Goal: Information Seeking & Learning: Check status

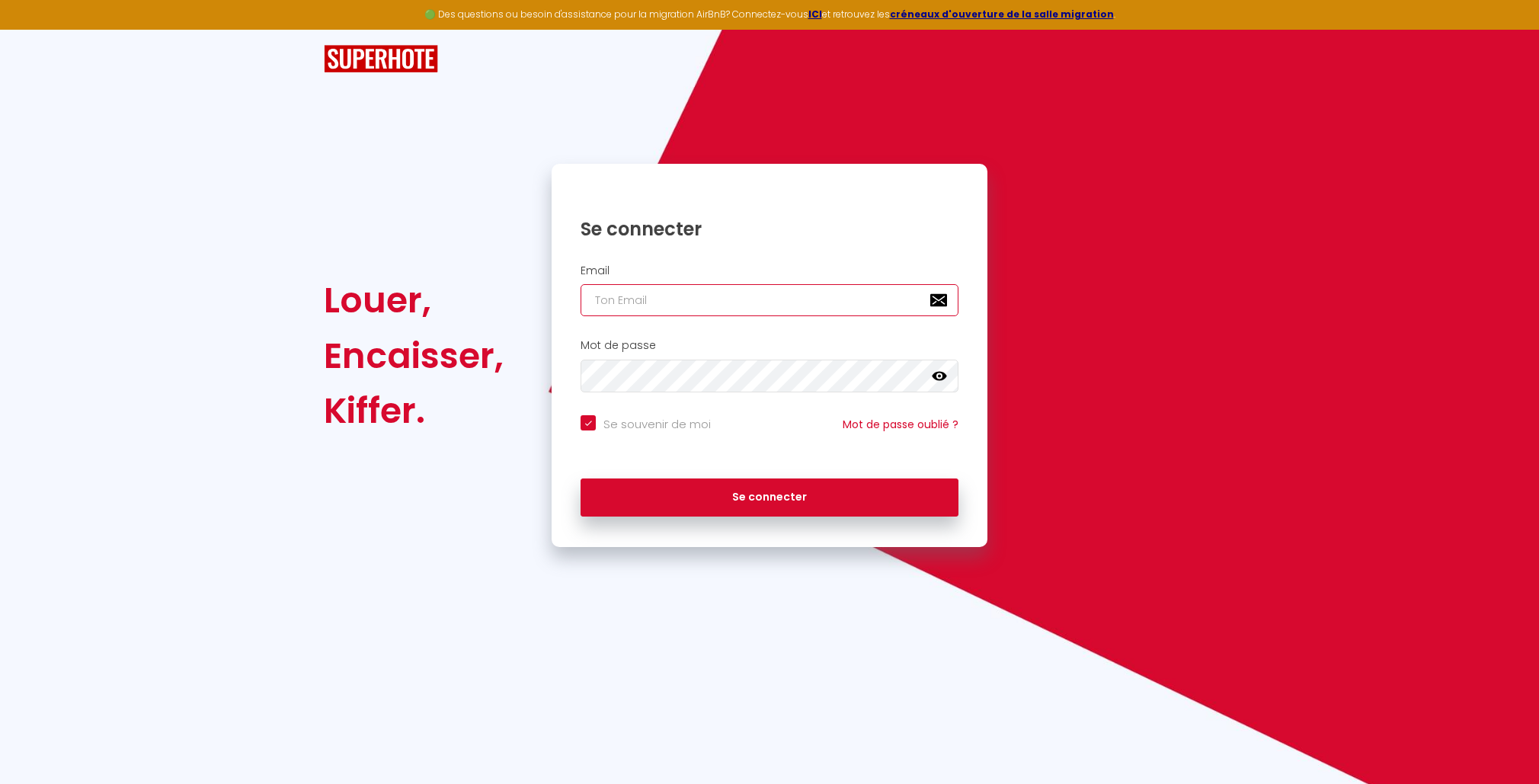
type input "[EMAIL_ADDRESS][DOMAIN_NAME]"
click at [769, 495] on button "Se connecter" at bounding box center [769, 497] width 378 height 38
checkbox input "true"
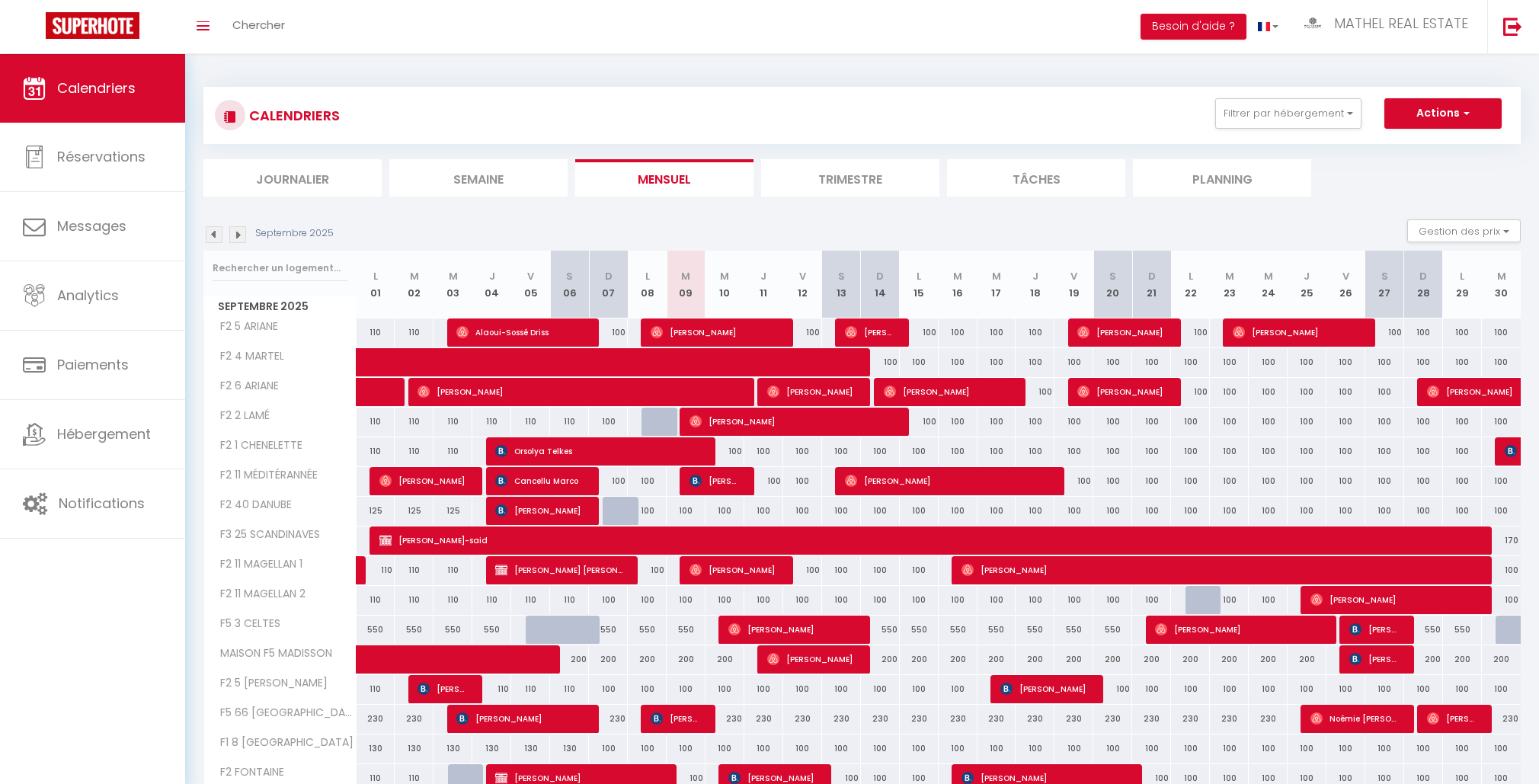
click at [348, 175] on li "Journalier" at bounding box center [292, 178] width 178 height 37
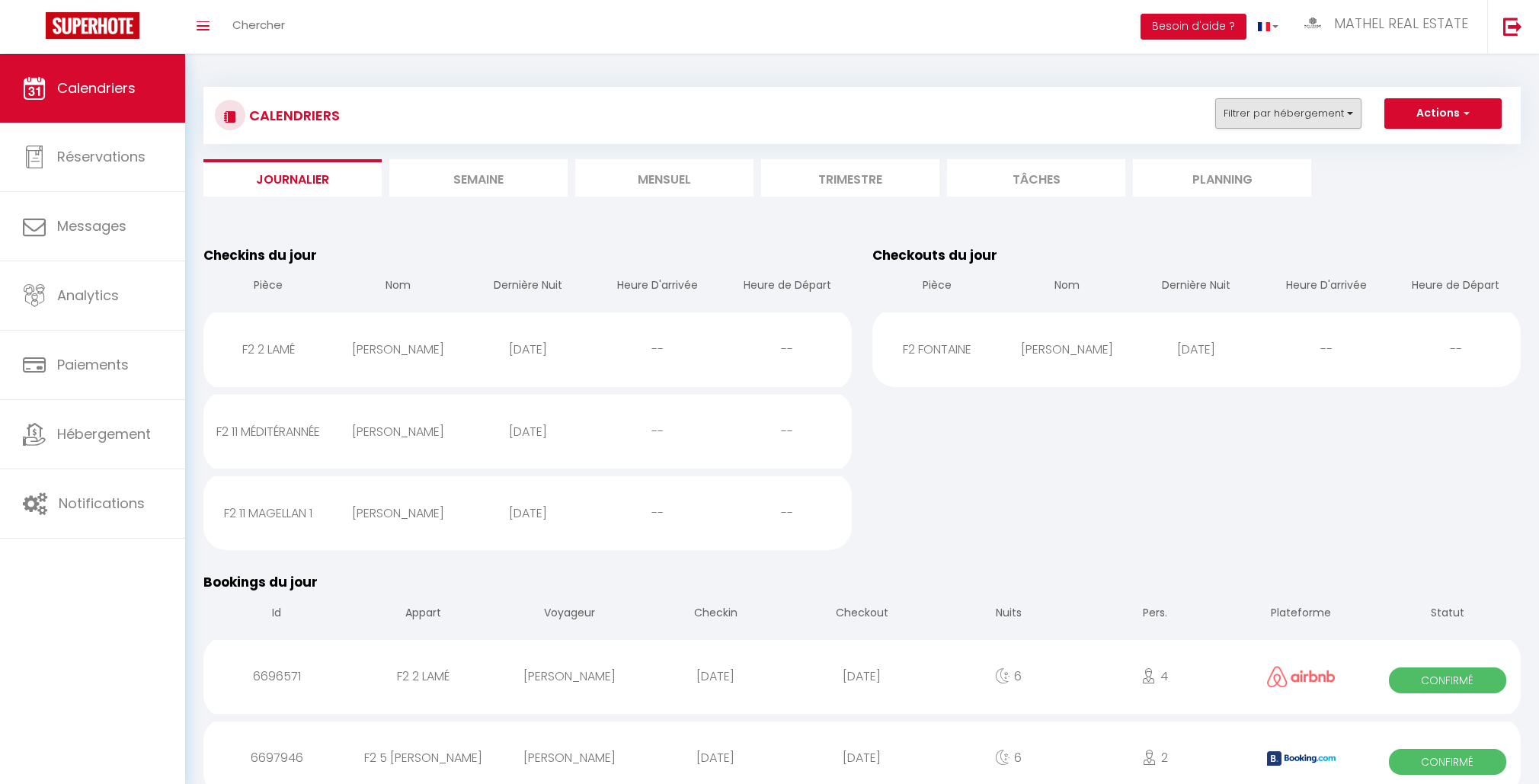
click at [1315, 116] on button "Filtrer par hébergement" at bounding box center [1288, 113] width 146 height 31
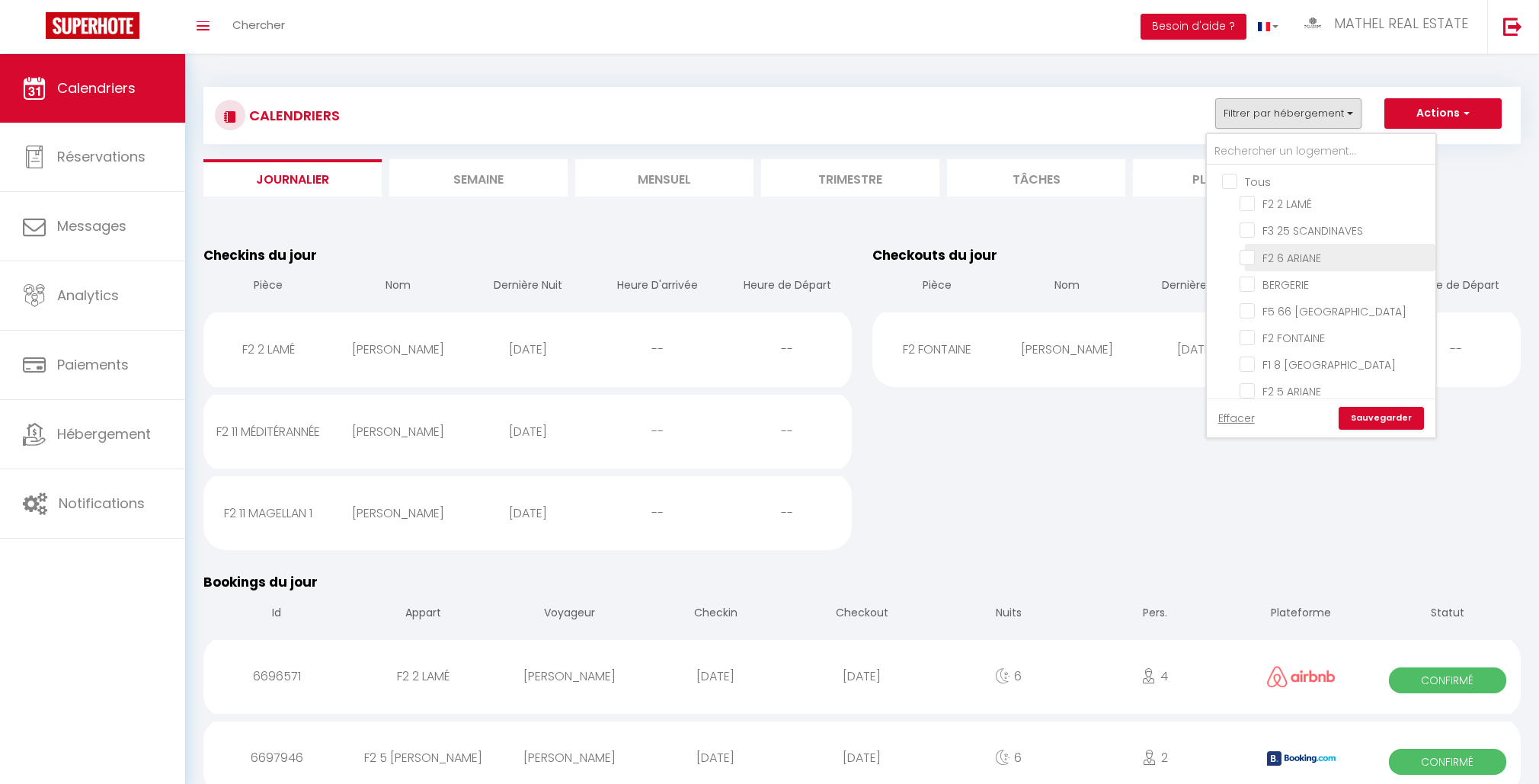
click at [1324, 243] on li "F2 6 ARIANE" at bounding box center [1339, 257] width 191 height 26
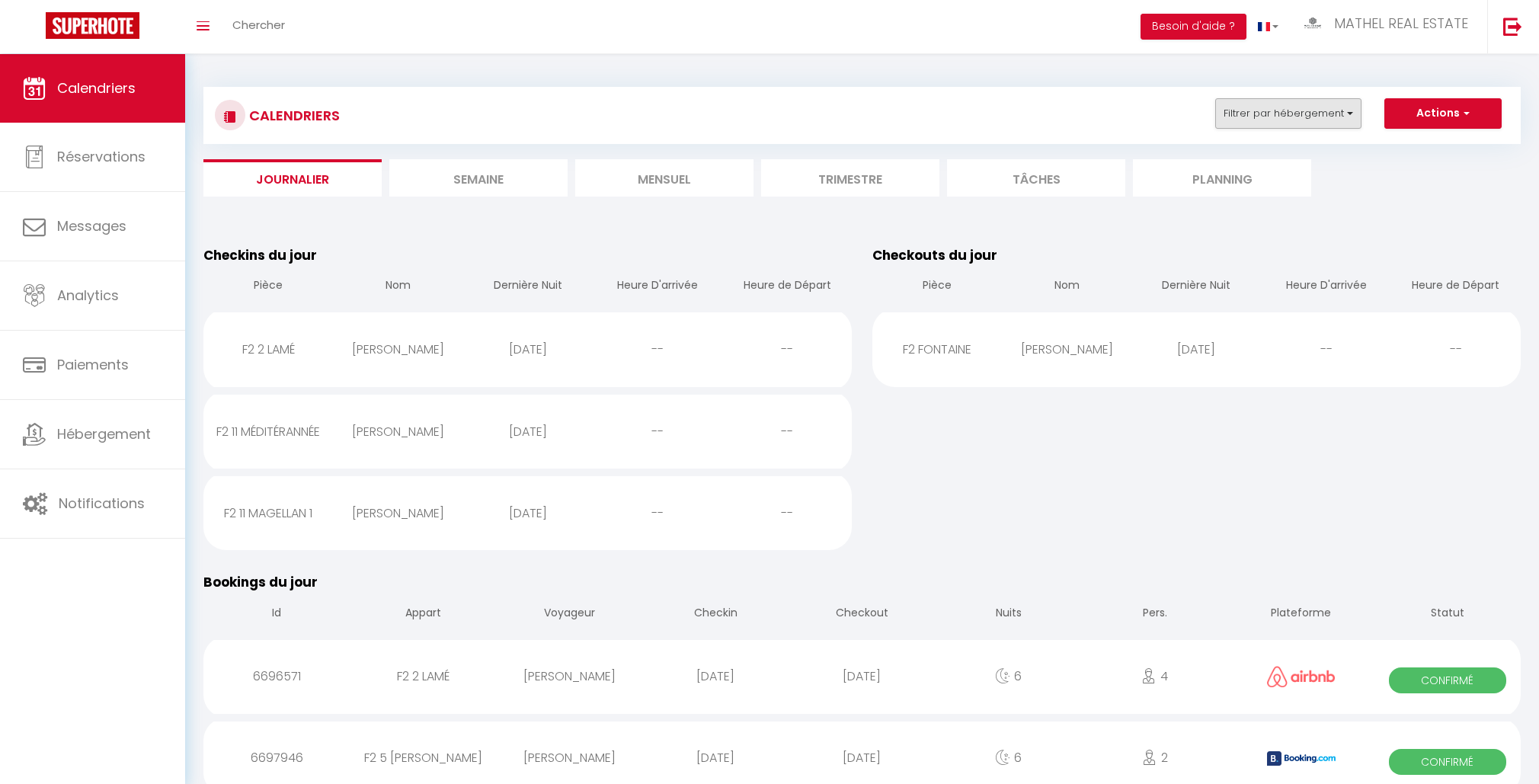
click at [1317, 106] on button "Filtrer par hébergement" at bounding box center [1288, 113] width 146 height 31
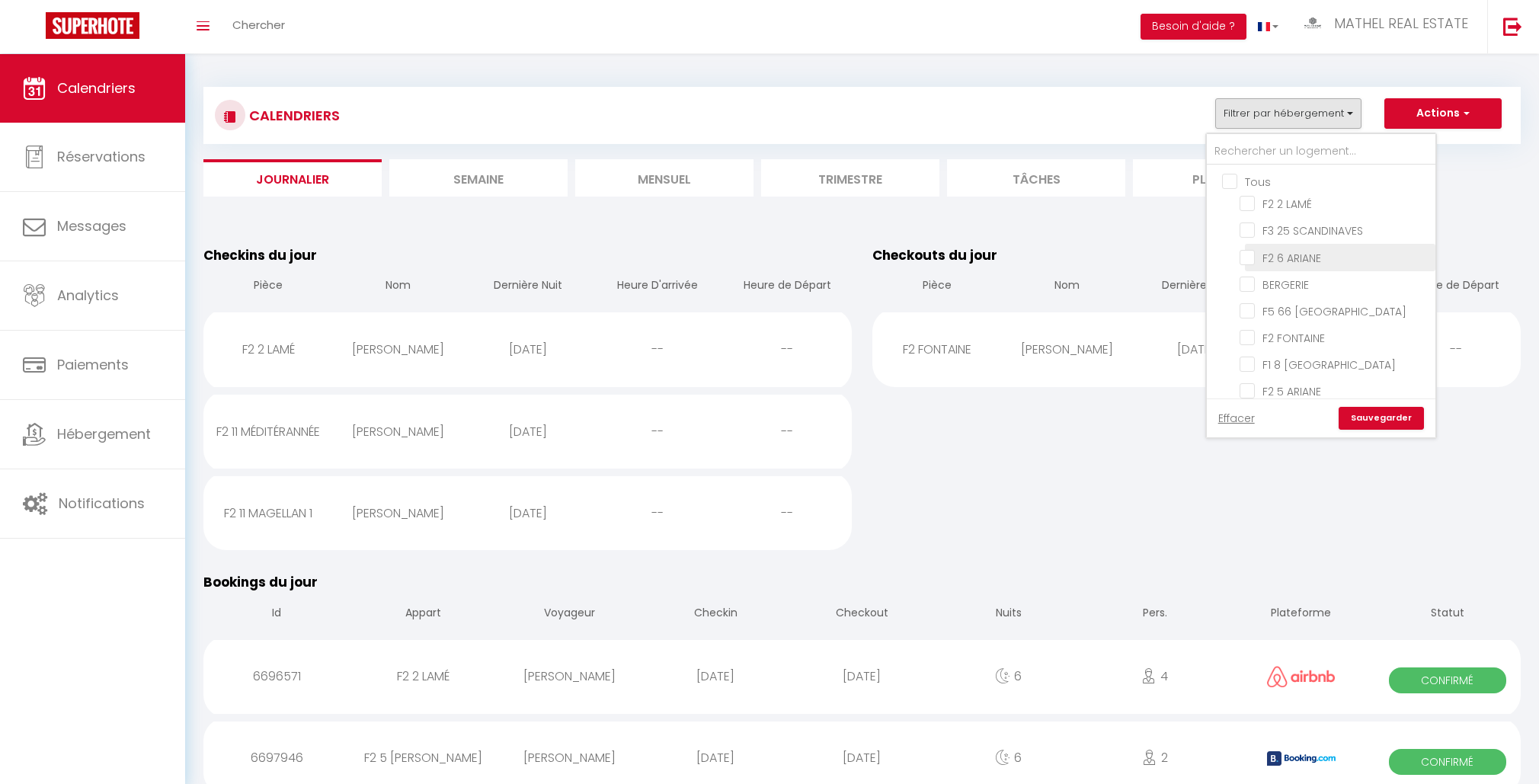
click at [1247, 250] on input "F2 6 ARIANE" at bounding box center [1334, 256] width 191 height 15
checkbox input "true"
checkbox input "false"
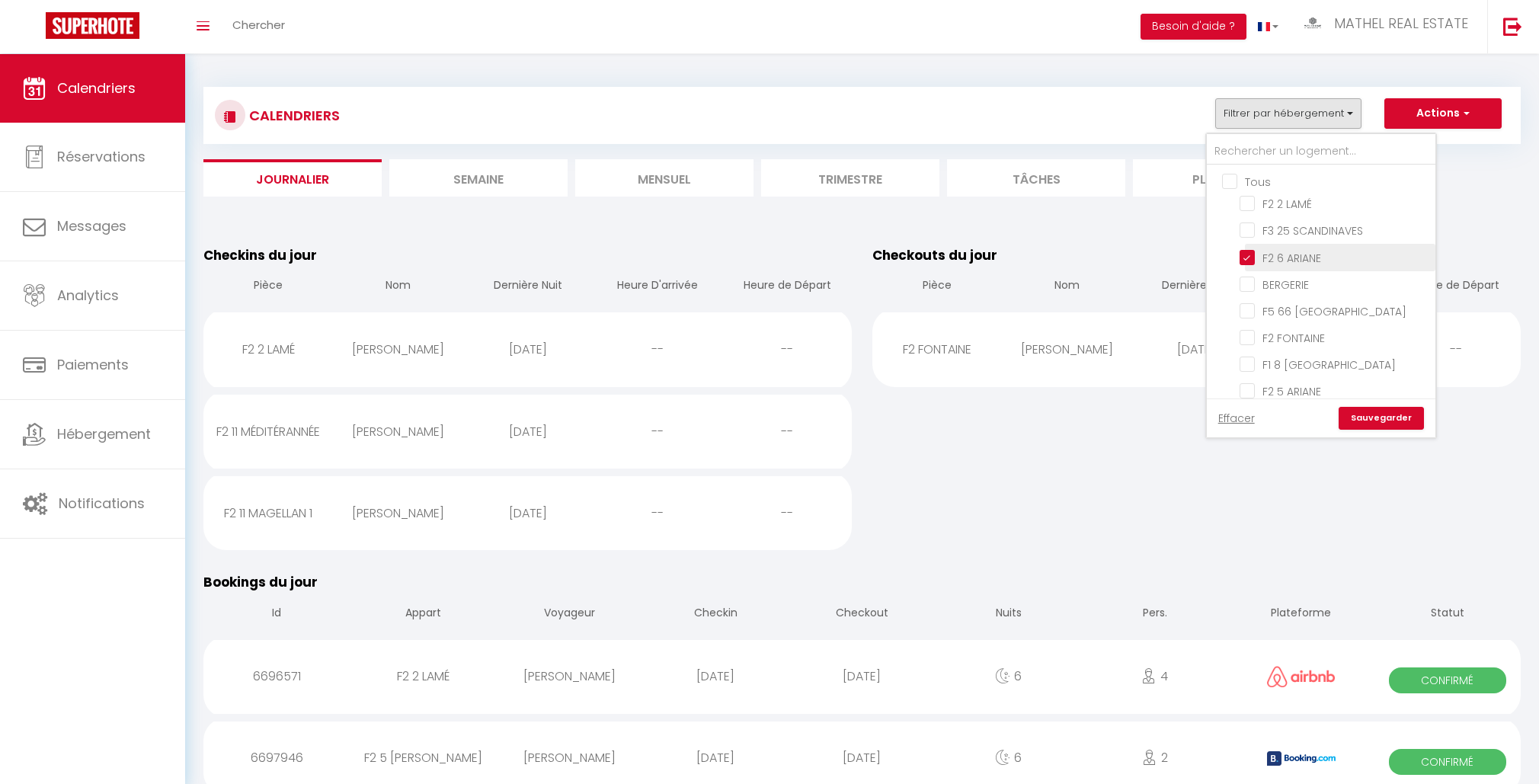
checkbox input "false"
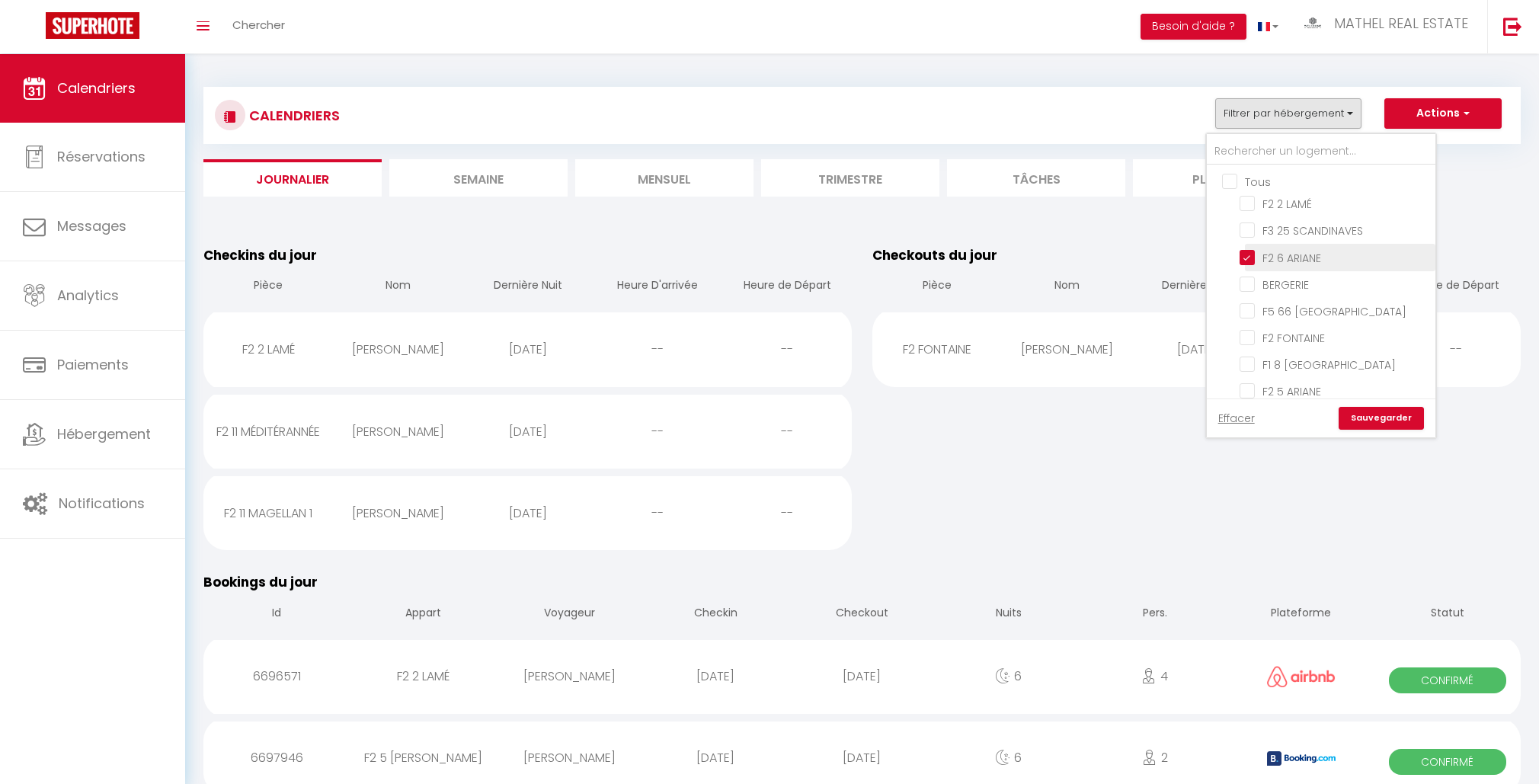
checkbox input "false"
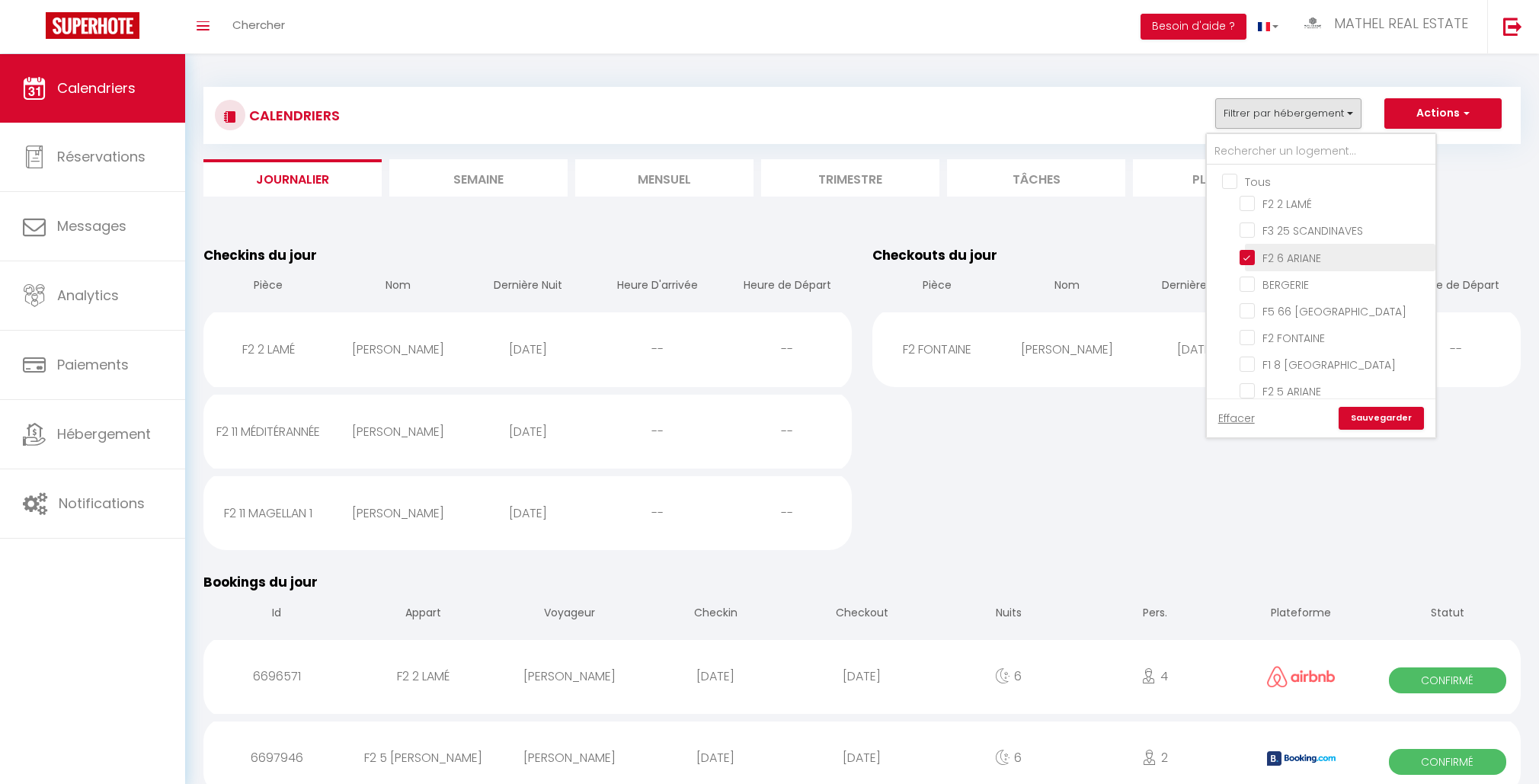
checkbox input "false"
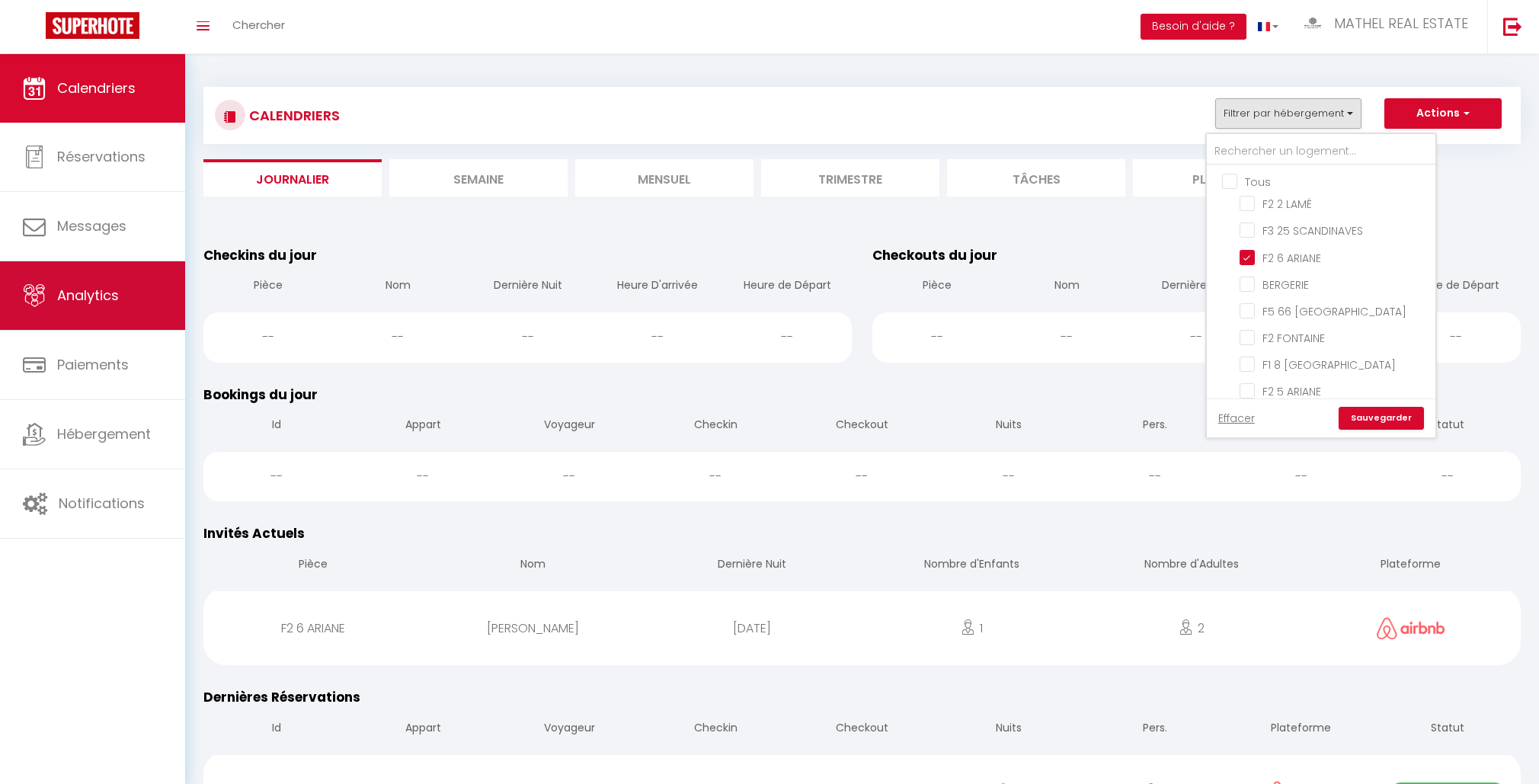
click at [129, 294] on link "Analytics" at bounding box center [92, 295] width 185 height 69
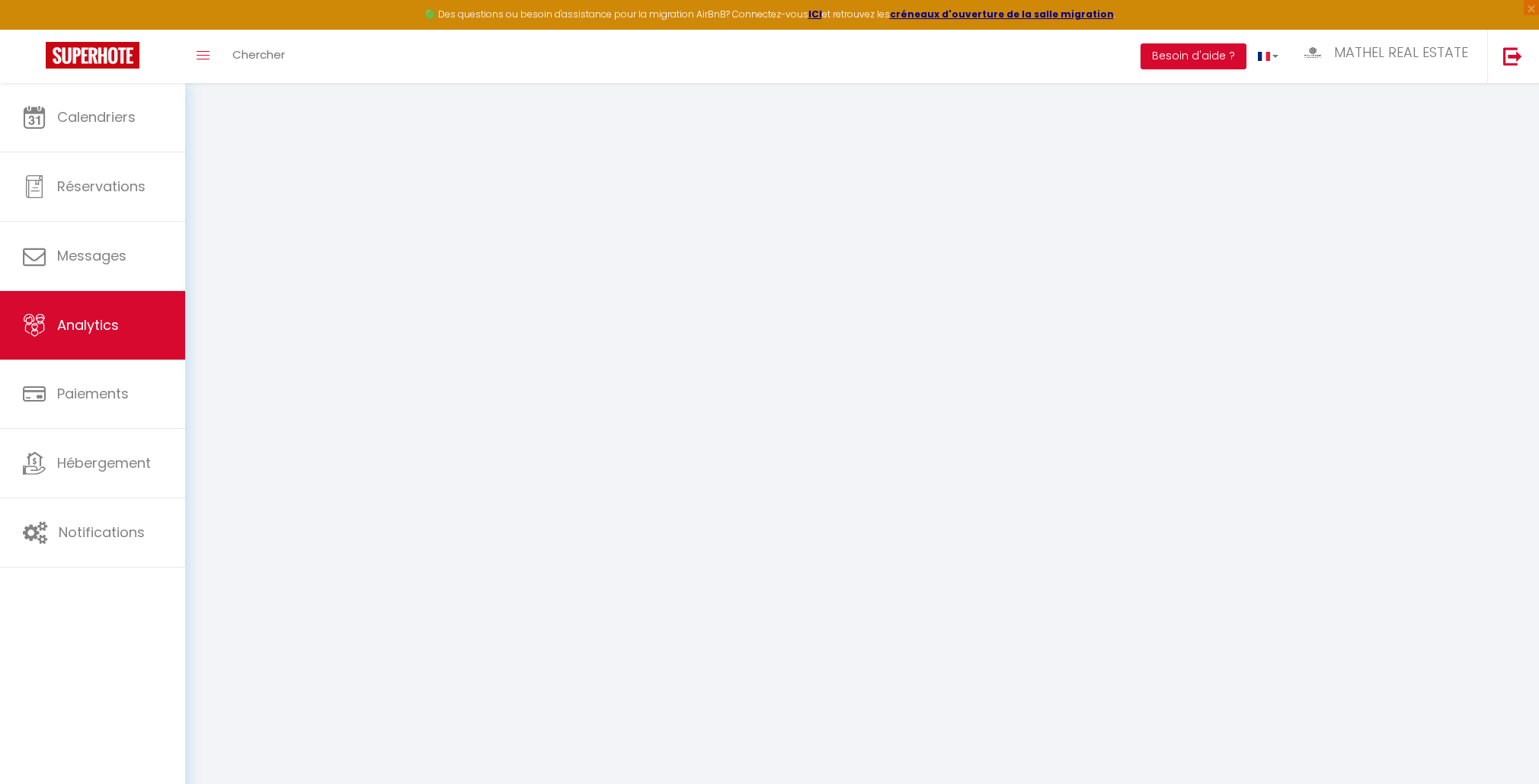
select select "2025"
select select "9"
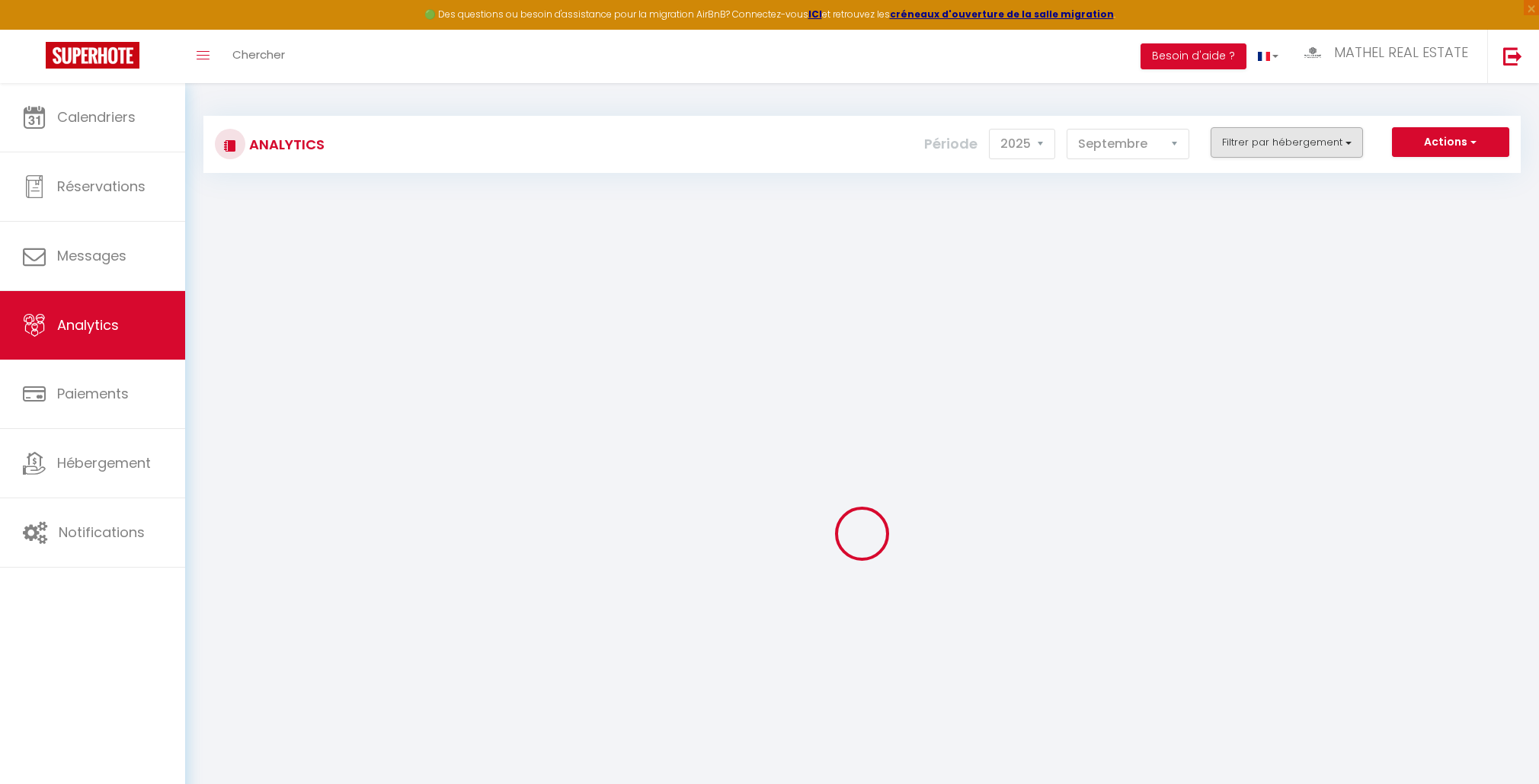
click at [1313, 142] on button "Filtrer par hébergement" at bounding box center [1286, 142] width 152 height 31
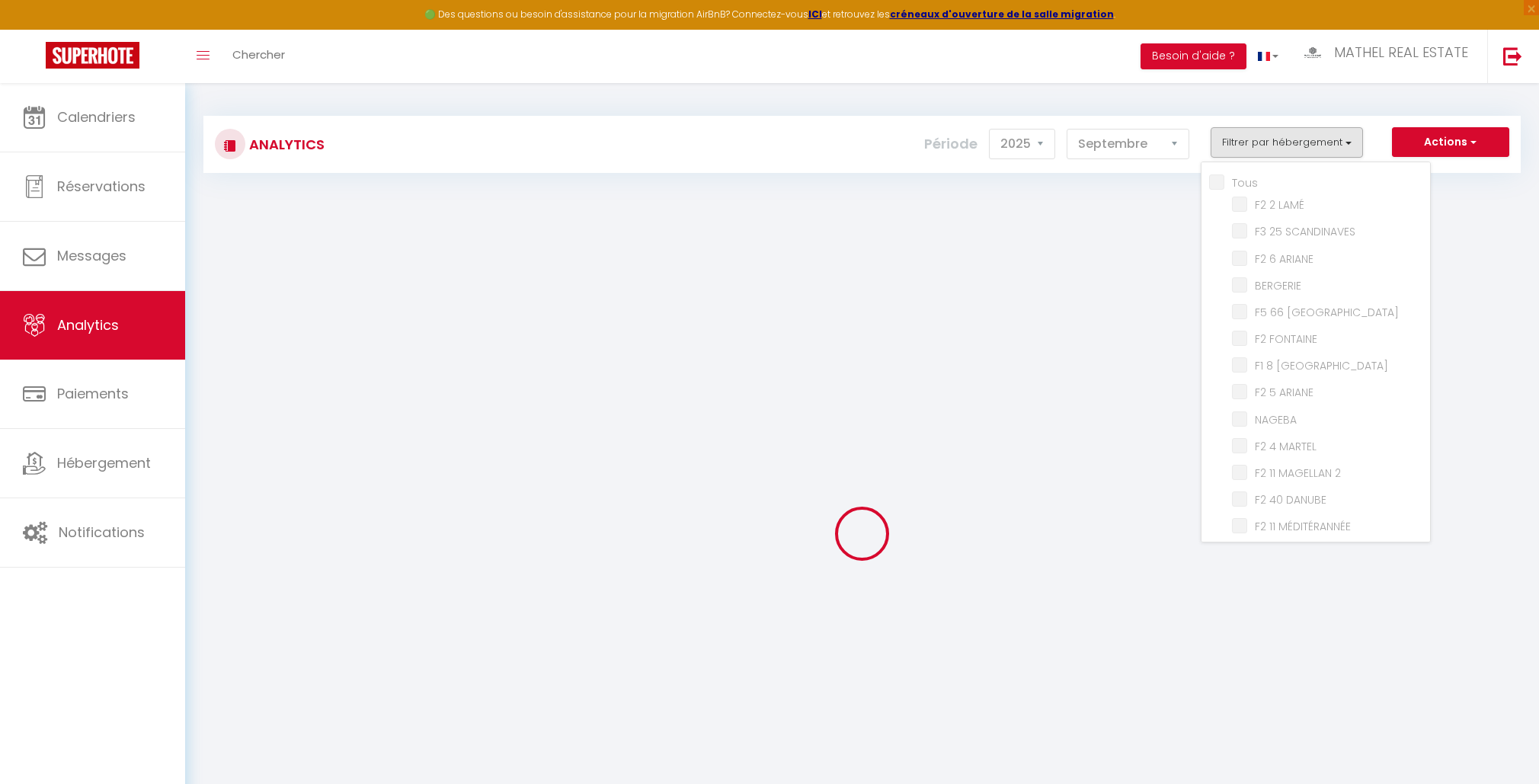
click at [1243, 143] on button "Filtrer par hébergement" at bounding box center [1286, 142] width 152 height 31
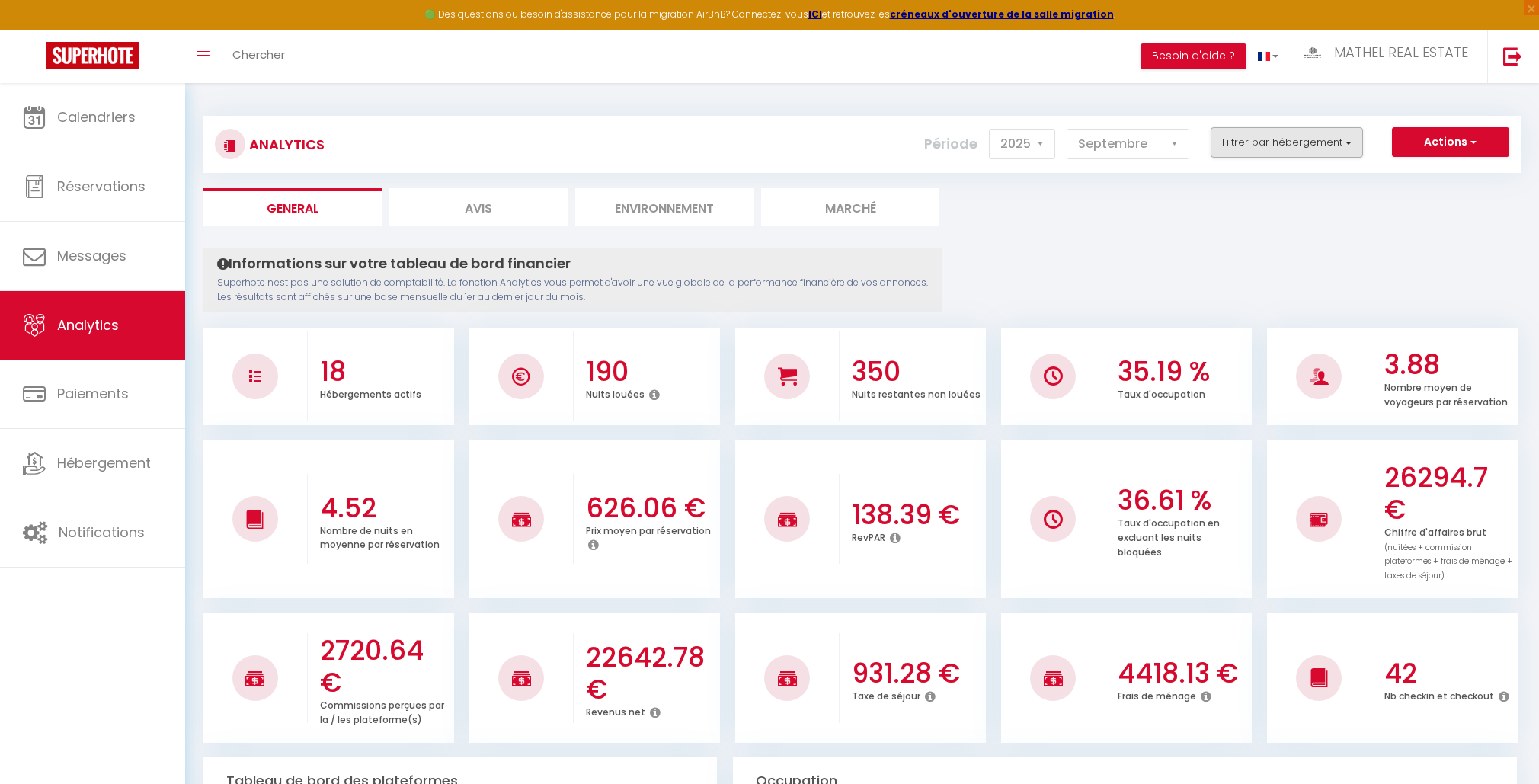
click at [1274, 142] on button "Filtrer par hébergement" at bounding box center [1286, 142] width 152 height 31
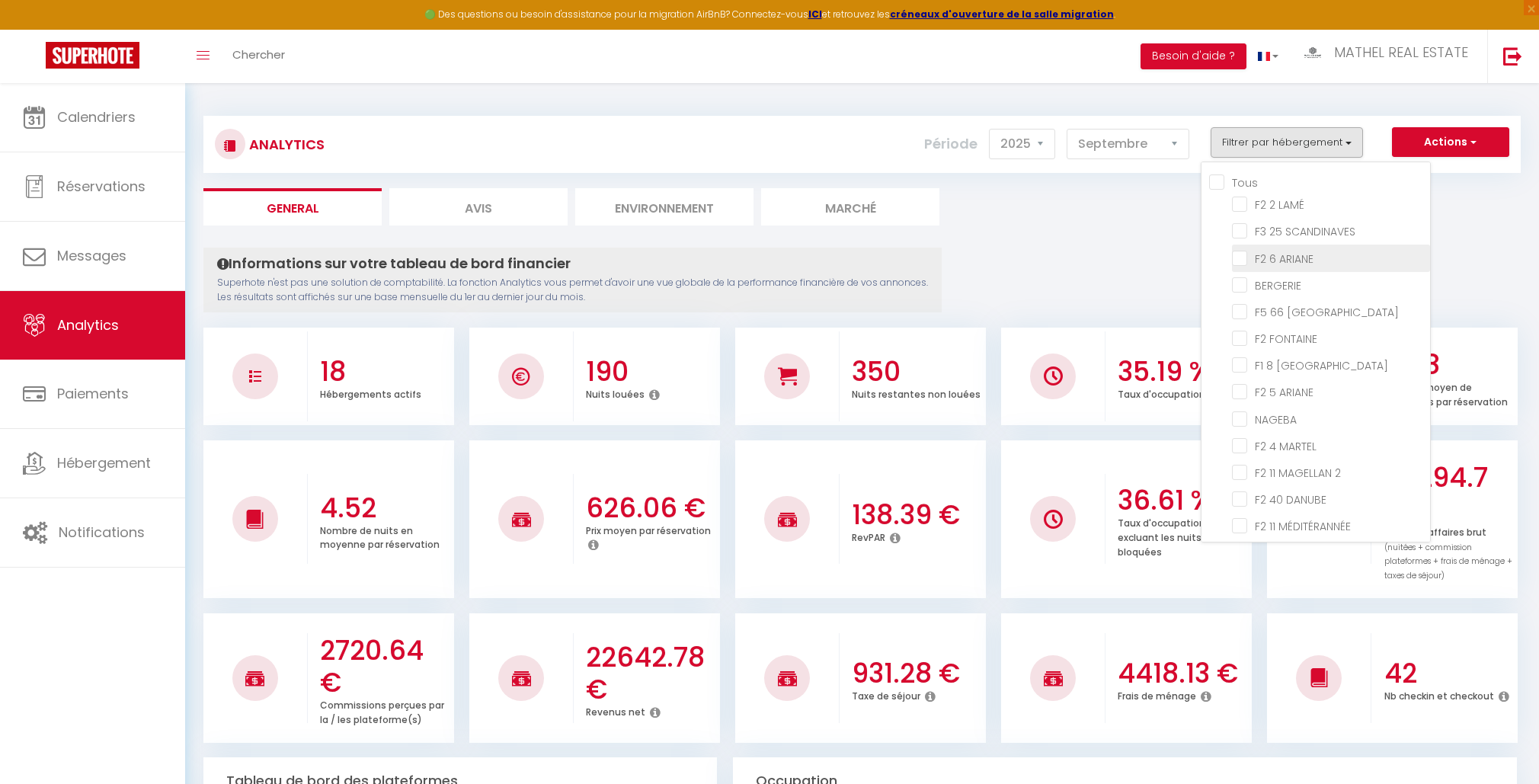
click at [1282, 262] on label "F2 6 ARIANE" at bounding box center [1280, 258] width 66 height 17
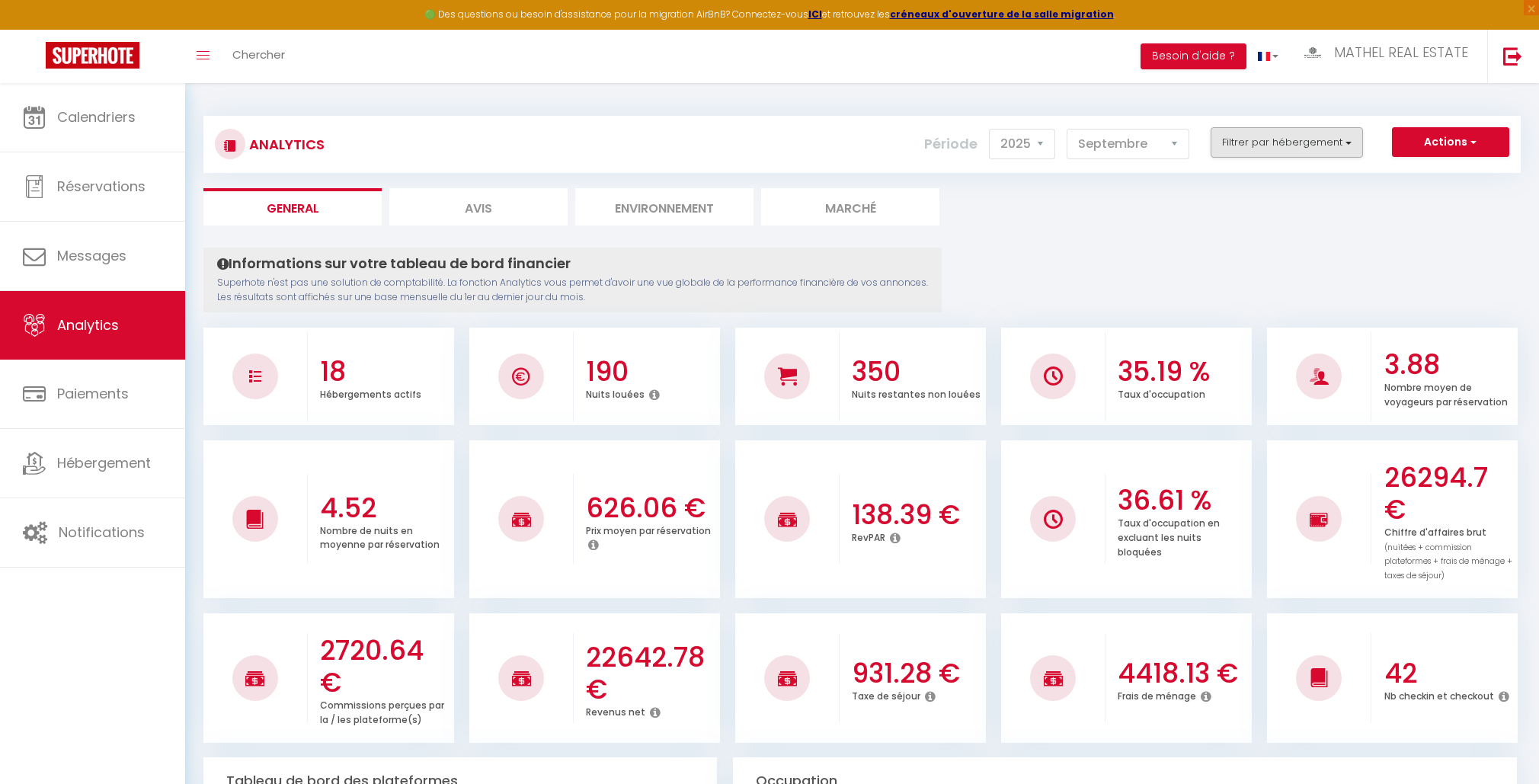
click at [1326, 148] on button "Filtrer par hébergement" at bounding box center [1286, 142] width 152 height 31
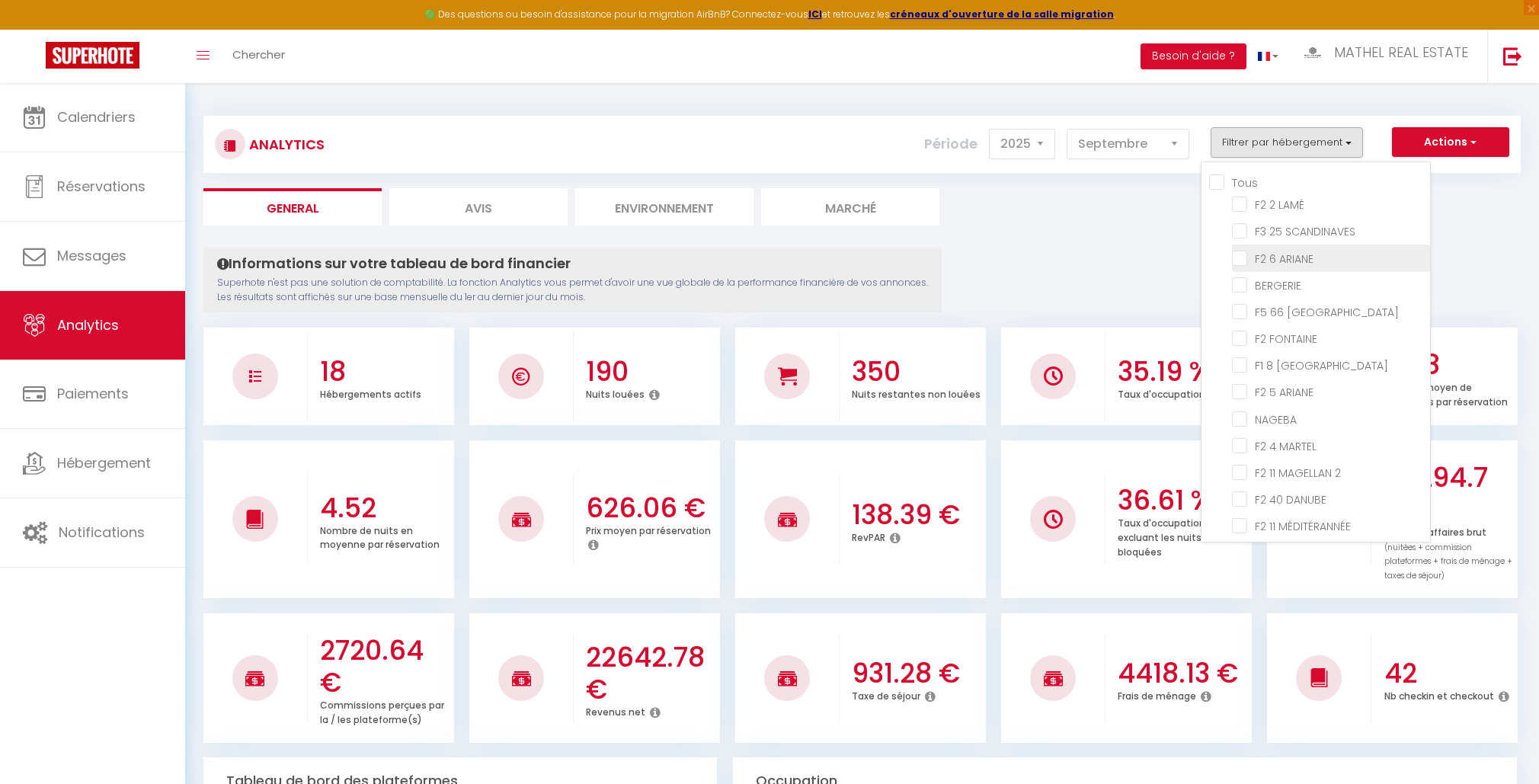
click at [1242, 254] on ARIANE "checkbox" at bounding box center [1330, 256] width 198 height 15
checkbox ARIANE "true"
checkbox LAMÉ "false"
checkbox SCANDINAVES "false"
checkbox input "false"
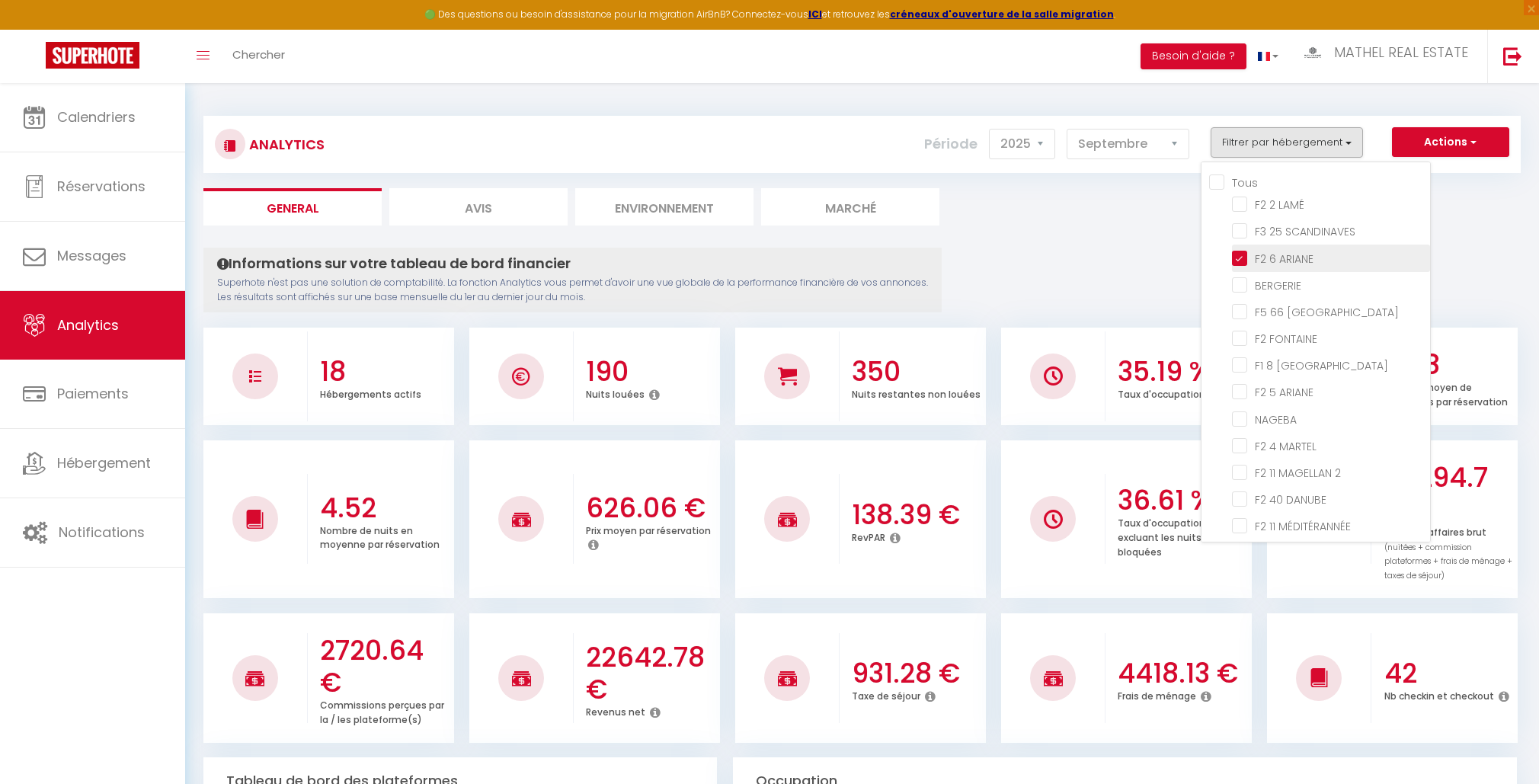
checkbox PRAGUE "false"
checkbox FONTAINE "false"
checkbox AMSTERDAM "false"
checkbox ARIANE "false"
checkbox input "false"
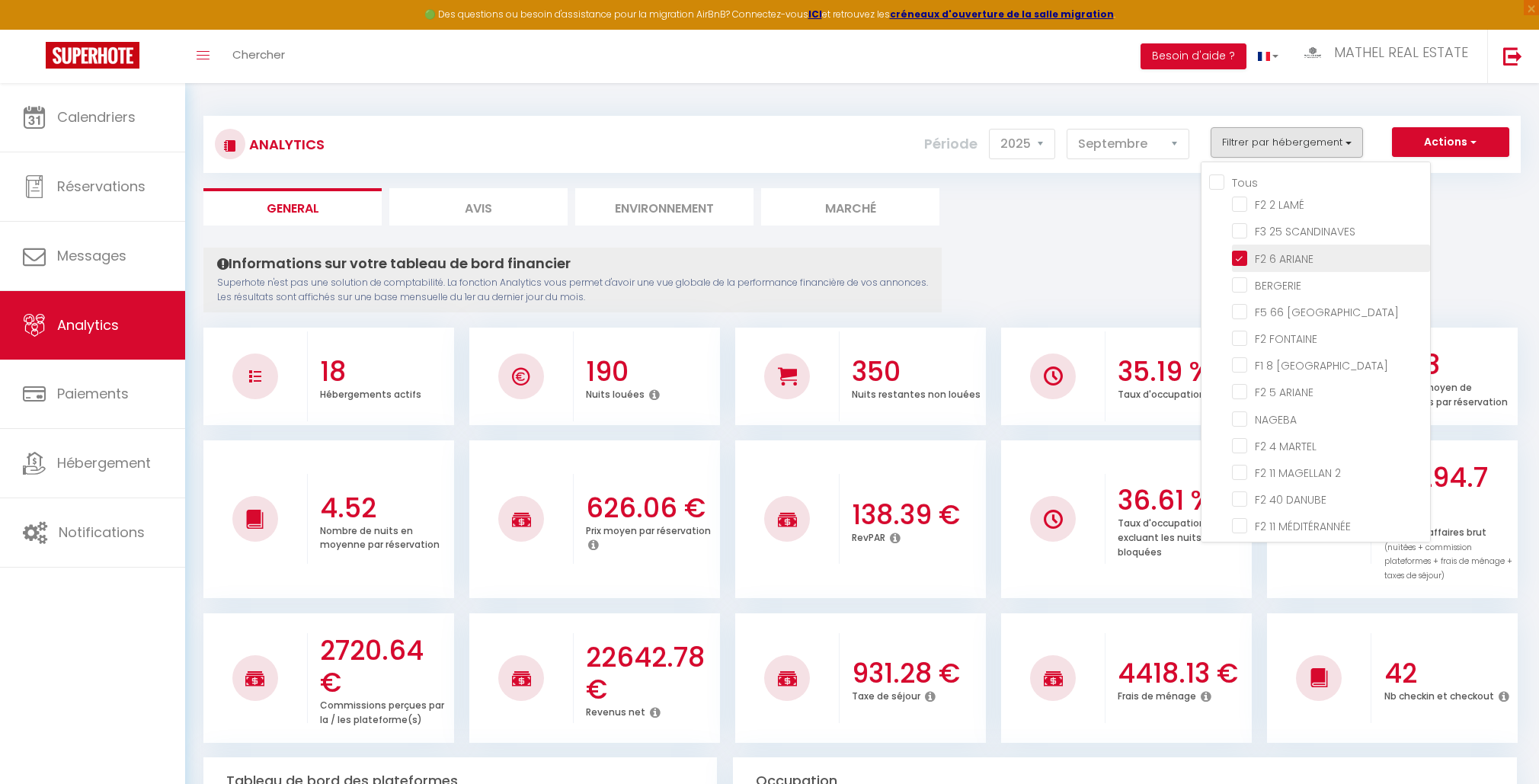
checkbox MARTEL "false"
checkbox 2 "false"
checkbox DANUBE "false"
checkbox MÉDITÉRANNÉE "false"
checkbox MADISSON "false"
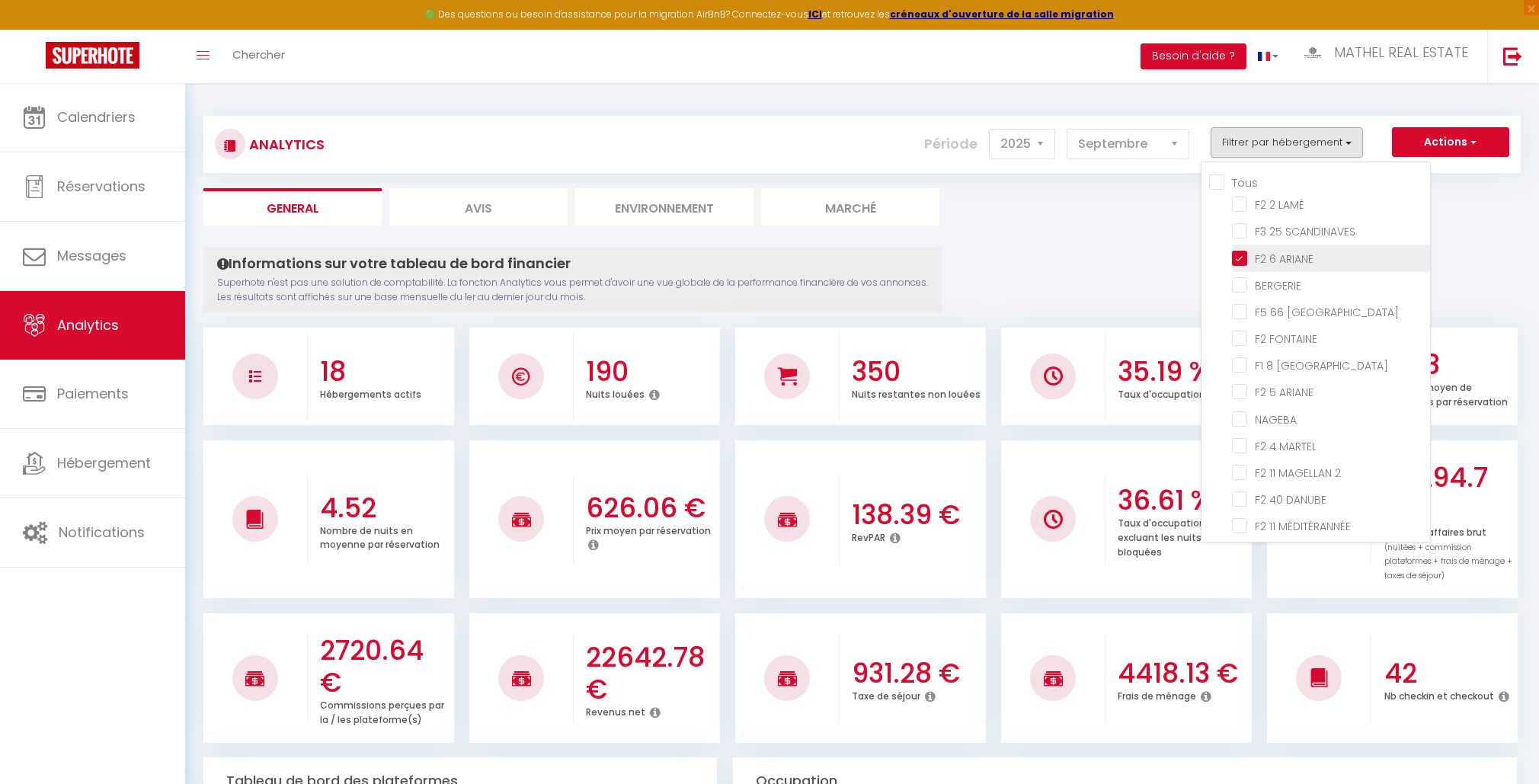
checkbox FRANK "false"
checkbox CELTES "false"
checkbox 1 "false"
checkbox CHENELETTE "false"
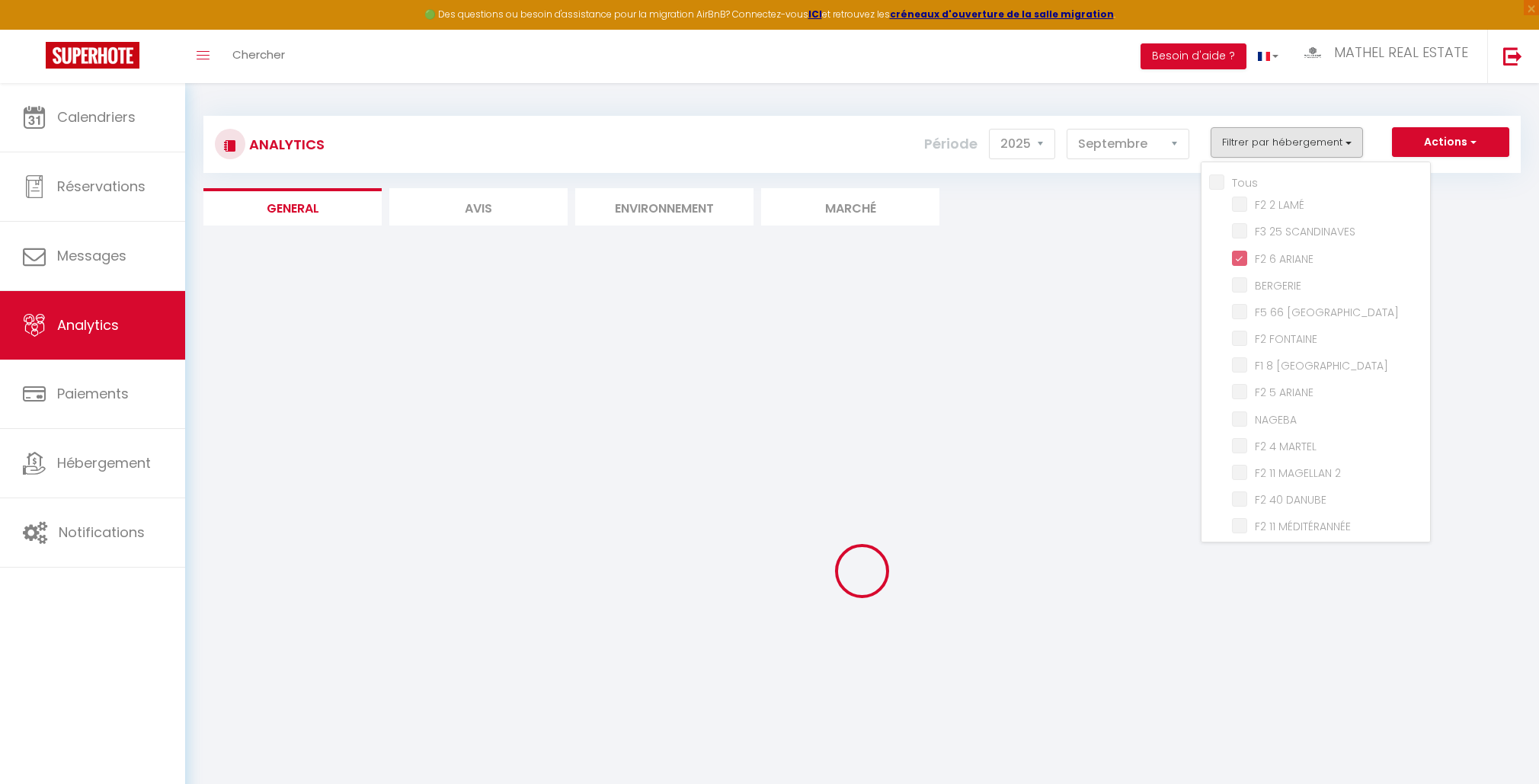
checkbox LAMÉ "false"
checkbox SCANDINAVES "false"
checkbox input "false"
checkbox PRAGUE "false"
checkbox FONTAINE "false"
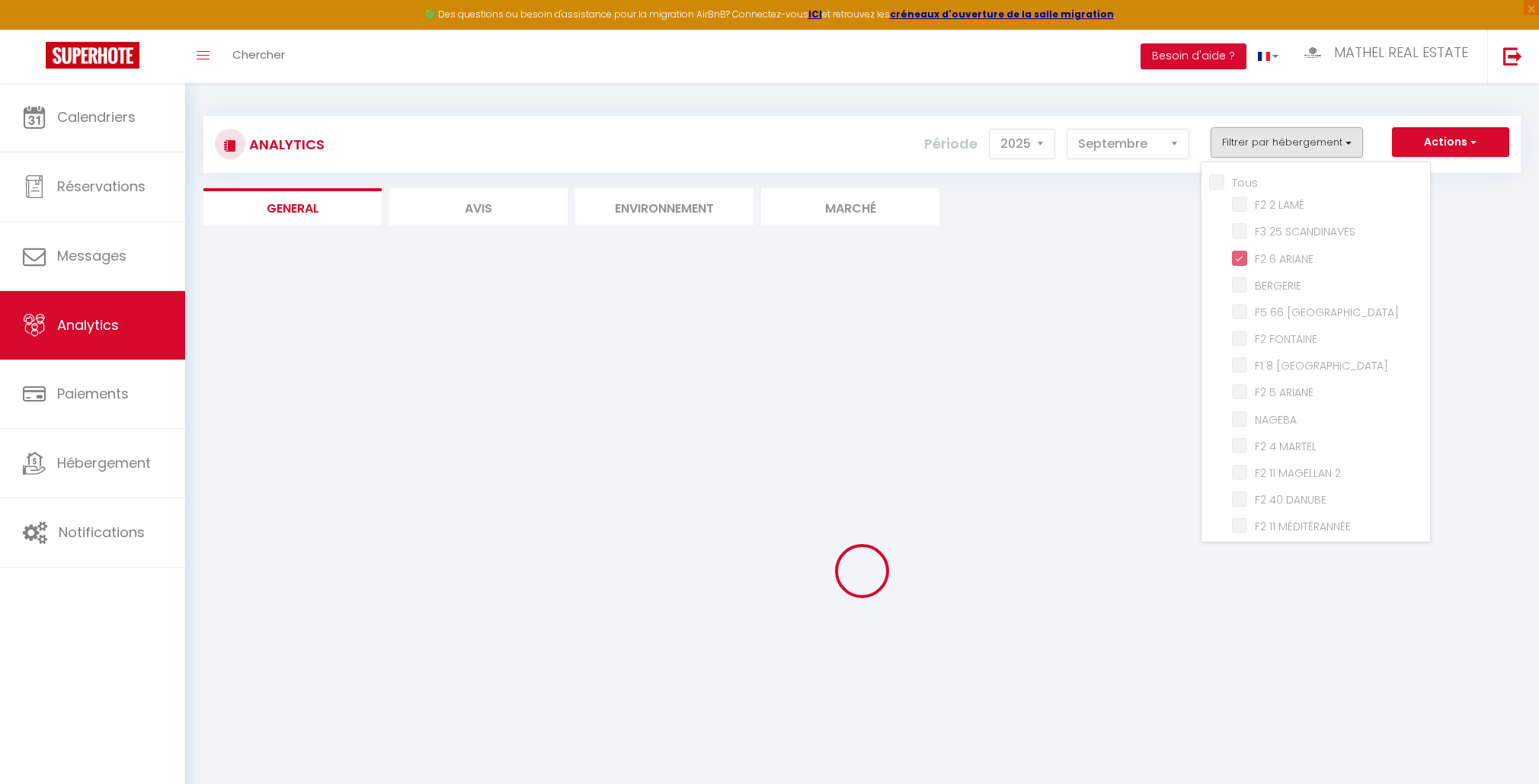
checkbox AMSTERDAM "false"
checkbox ARIANE "false"
checkbox input "false"
checkbox MARTEL "false"
checkbox 2 "false"
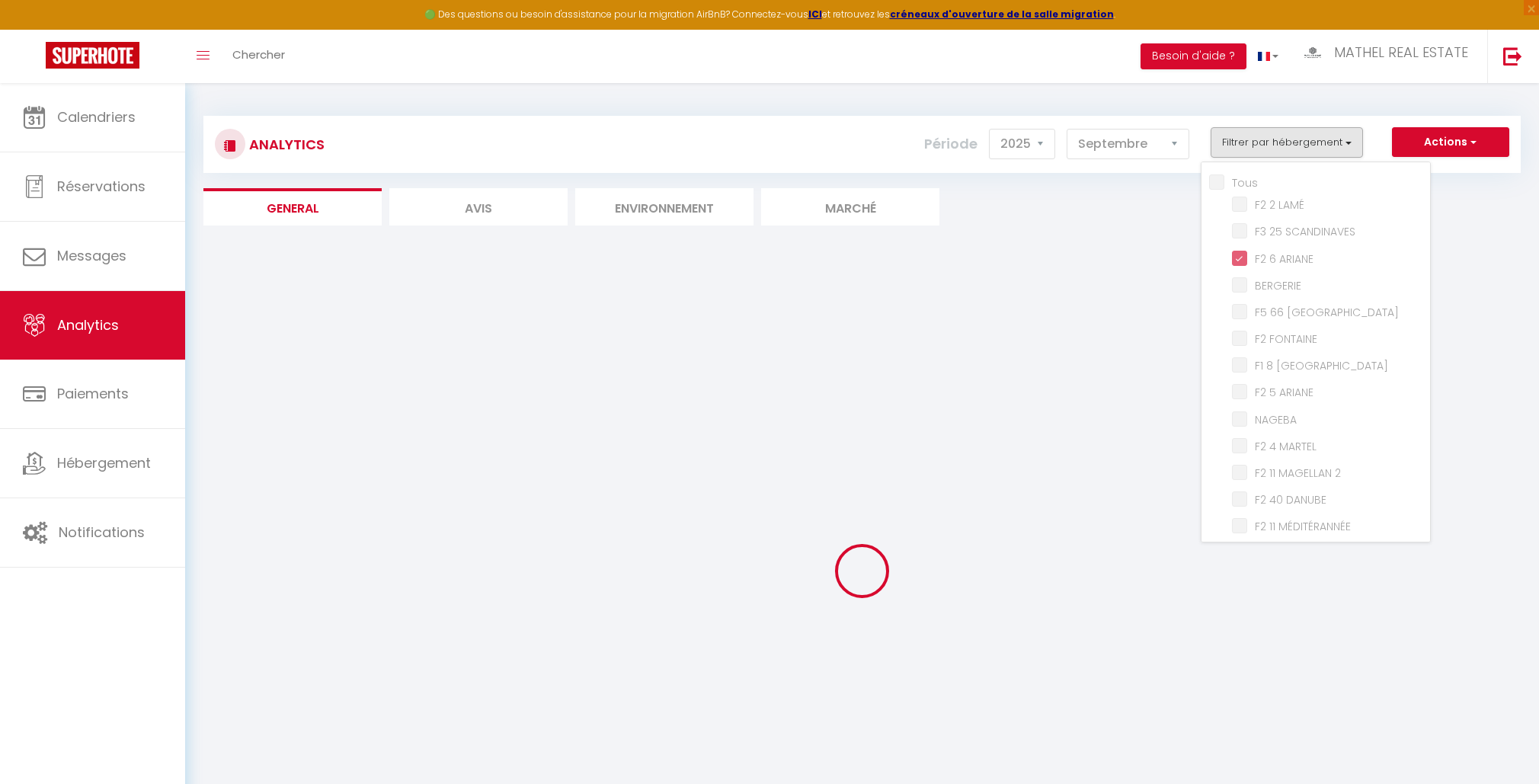
checkbox DANUBE "false"
checkbox MÉDITÉRANNÉE "false"
checkbox MADISSON "false"
checkbox FRANK "false"
checkbox CELTES "false"
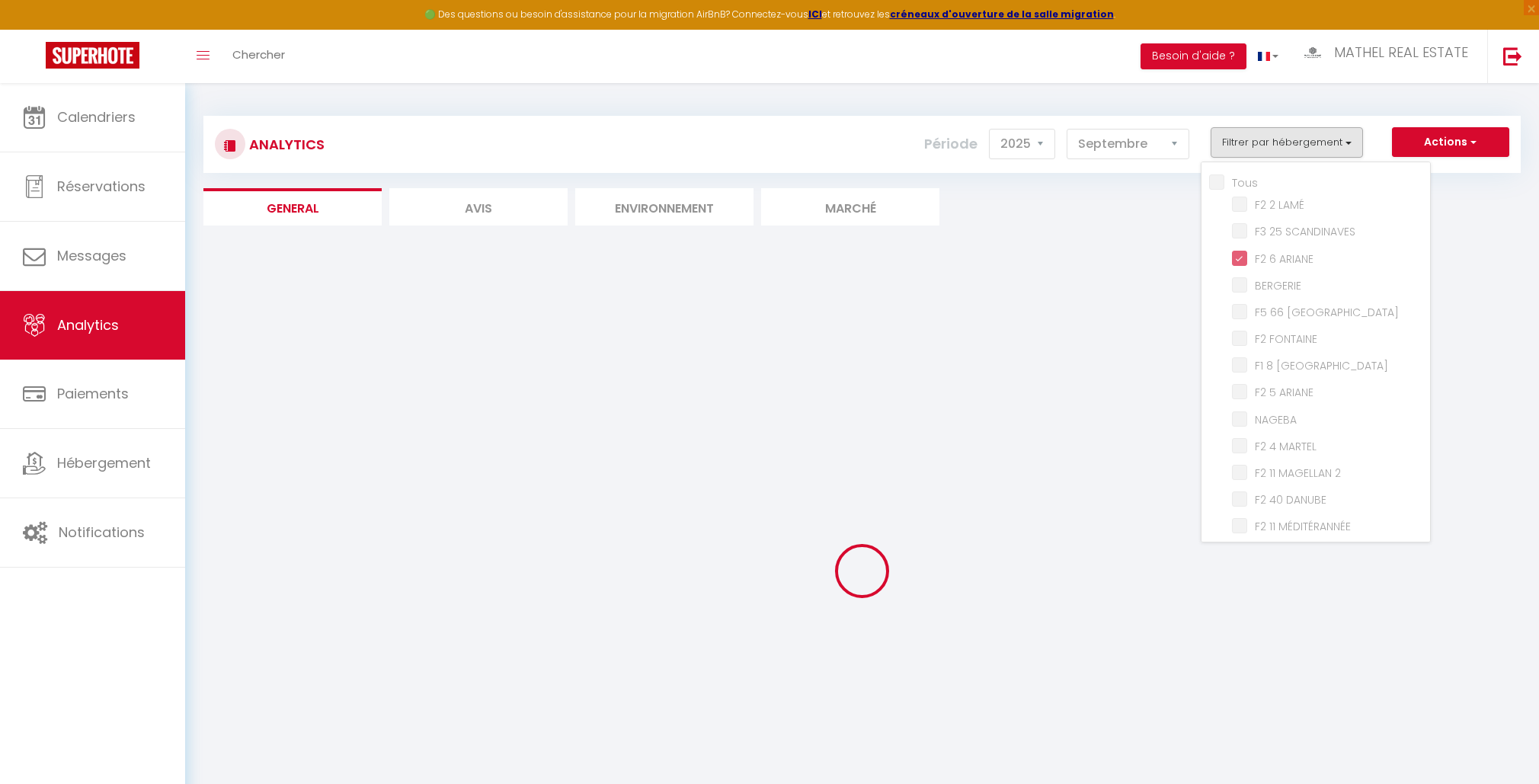
checkbox 1 "false"
checkbox CHENELETTE "false"
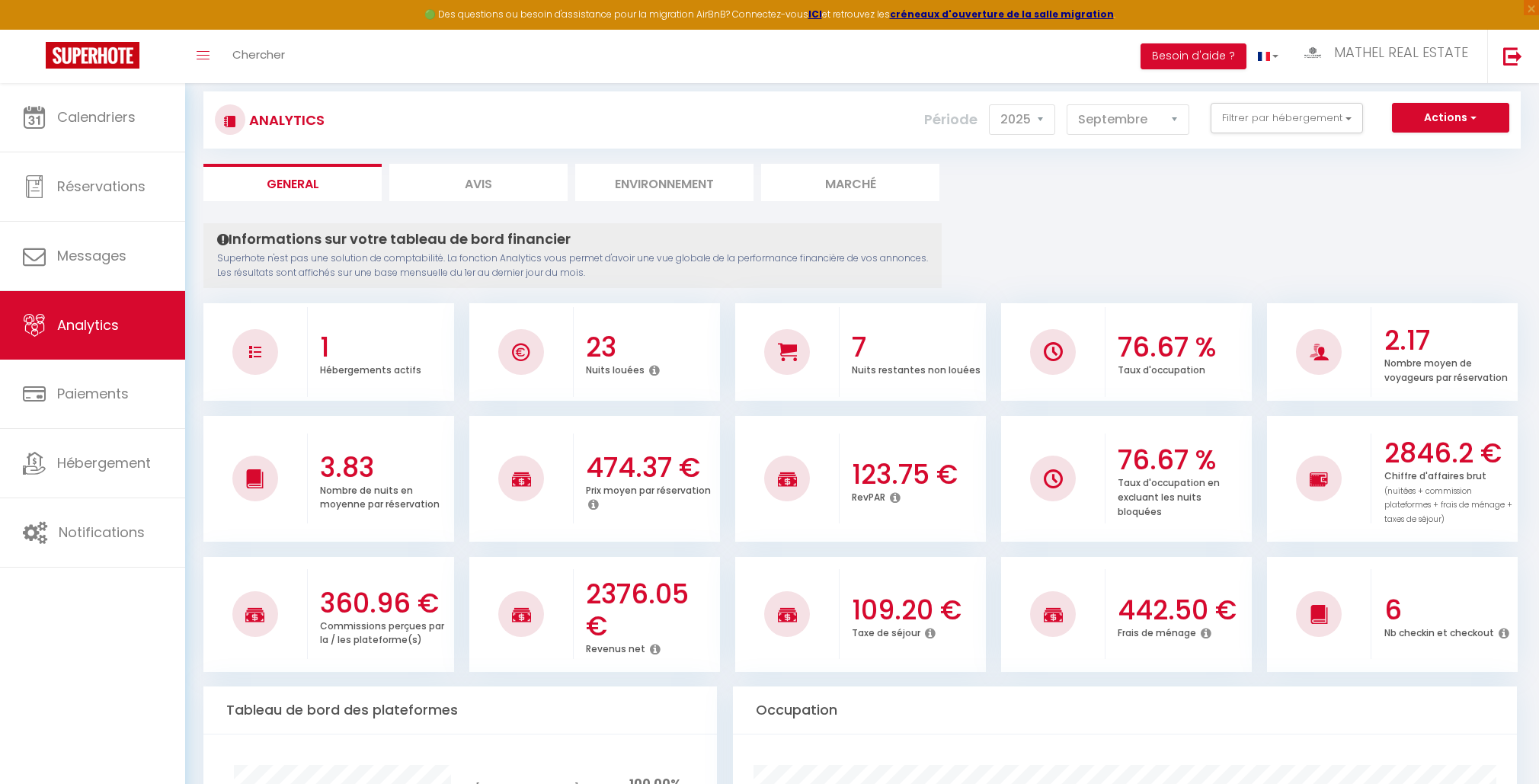
scroll to position [25, 0]
drag, startPoint x: 1030, startPoint y: 120, endPoint x: 1083, endPoint y: 127, distance: 53.5
click at [1083, 127] on div "Période 2014 2015 2016 2017 2018 2019 2020 2021 2022 2023 2024 2025 2026 2027 […" at bounding box center [1062, 119] width 277 height 33
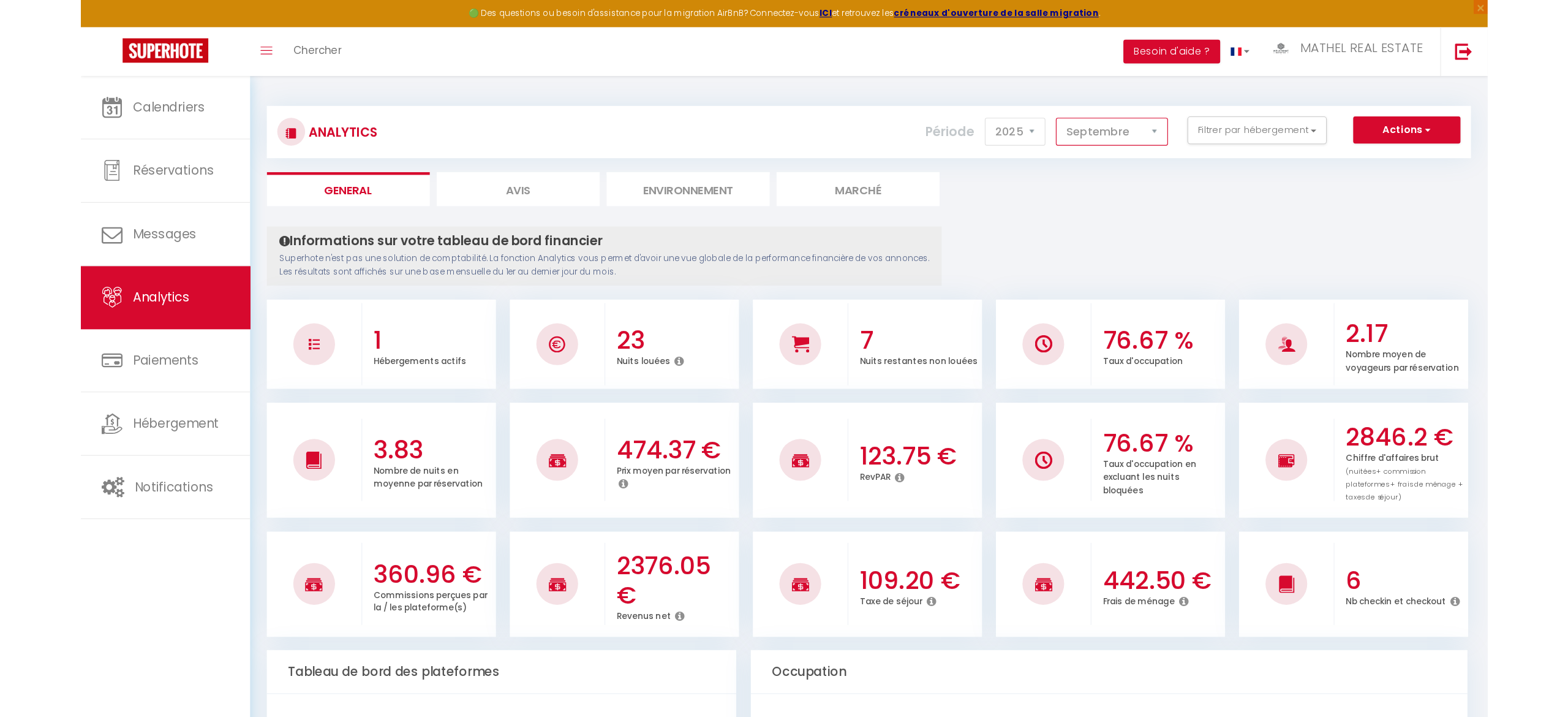
scroll to position [0, 0]
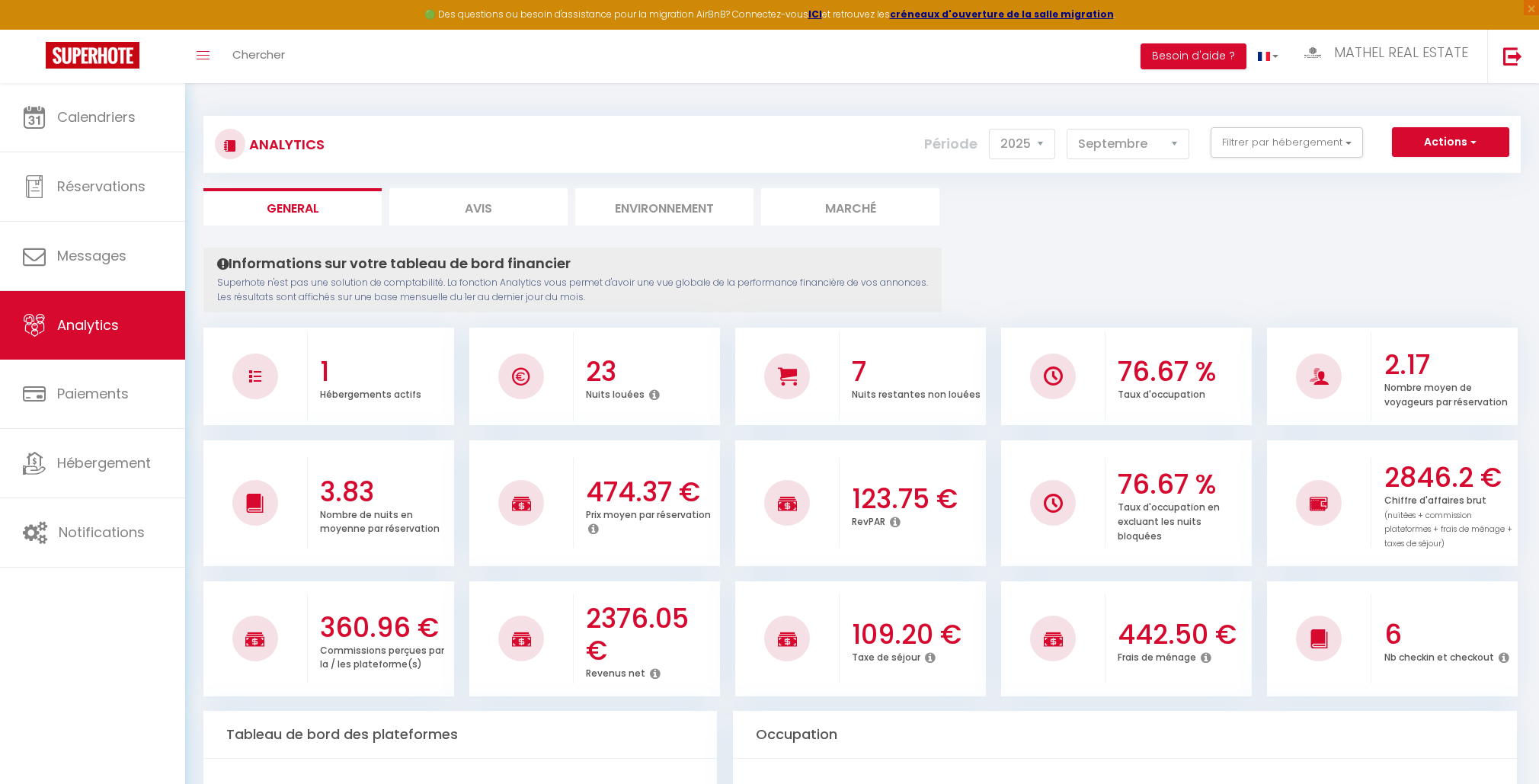
click at [1479, 134] on button "Actions" at bounding box center [1449, 142] width 117 height 31
click at [1473, 140] on span "button" at bounding box center [1471, 142] width 9 height 15
click at [1348, 150] on button "Filtrer par hébergement" at bounding box center [1286, 142] width 152 height 31
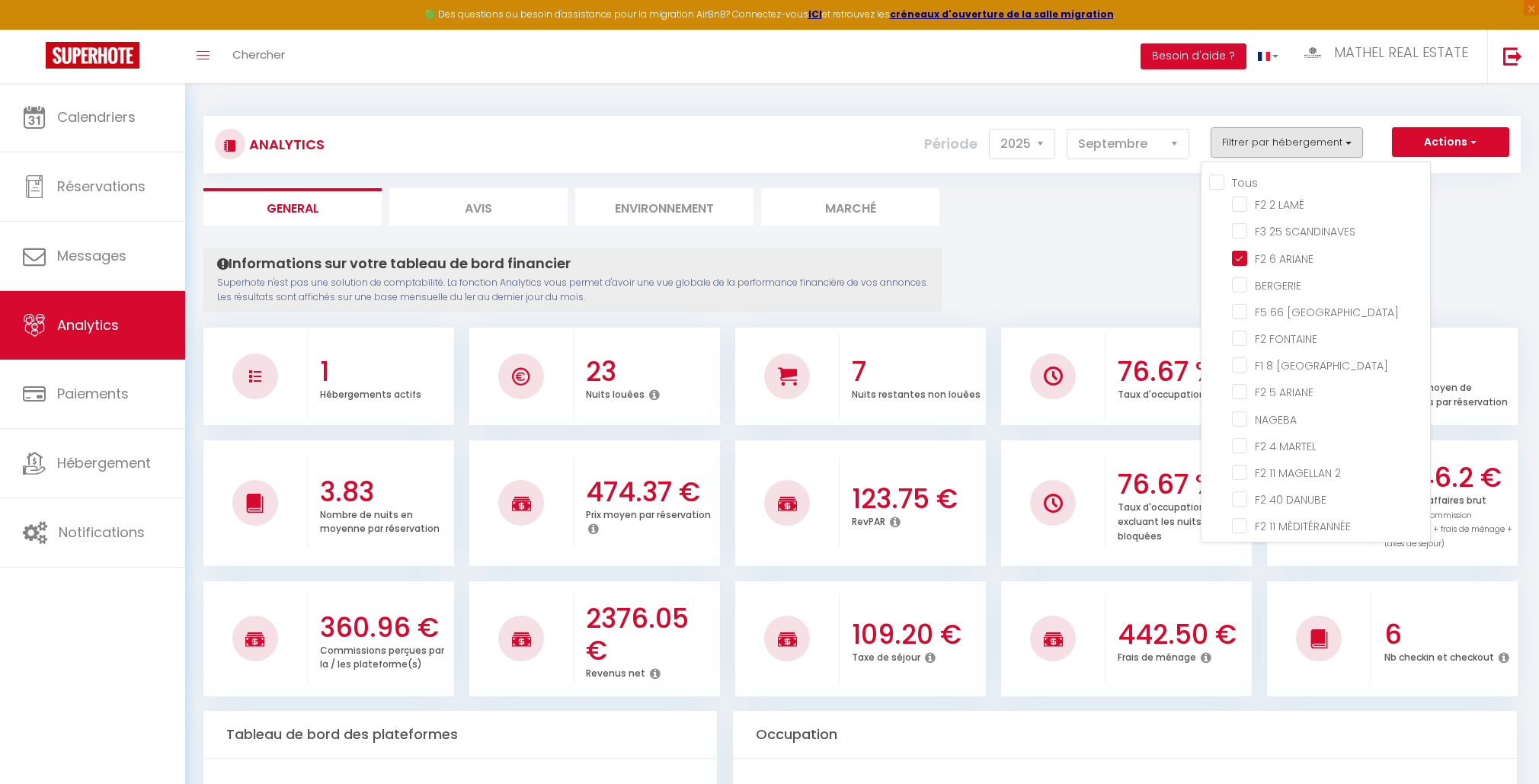
click at [1348, 150] on button "Filtrer par hébergement" at bounding box center [1286, 142] width 152 height 31
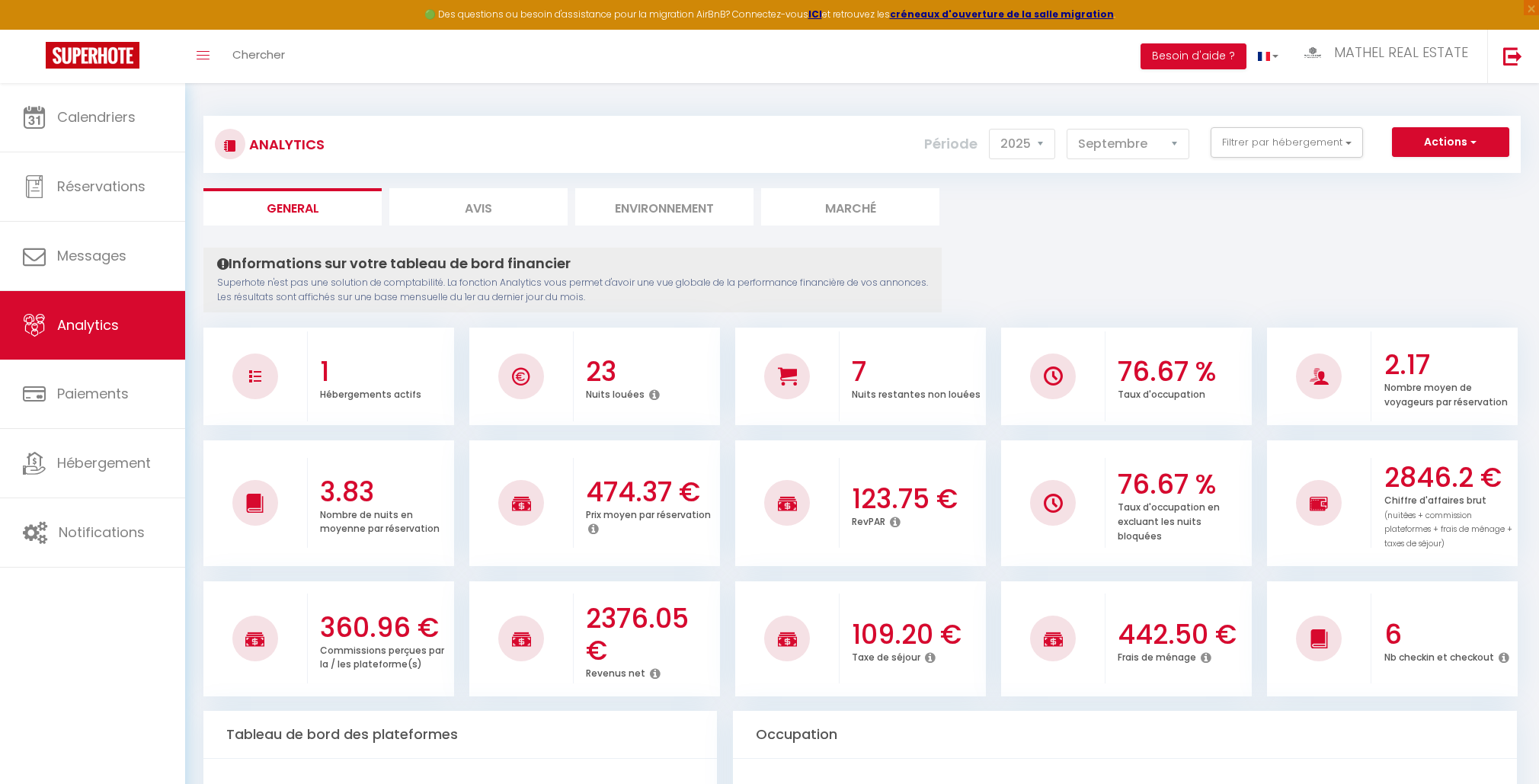
click at [96, 336] on link "Analytics" at bounding box center [92, 325] width 185 height 69
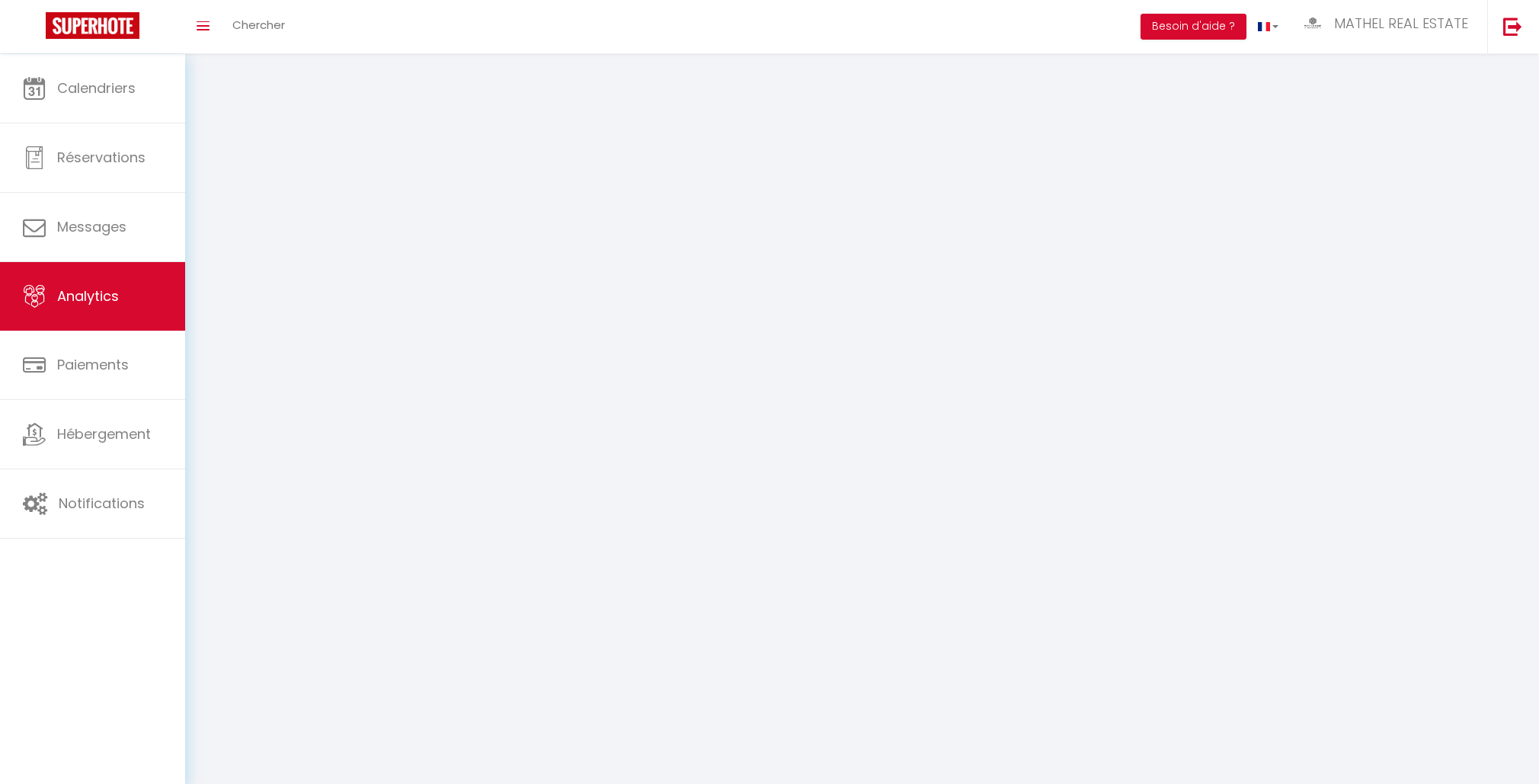
select select "2025"
select select "9"
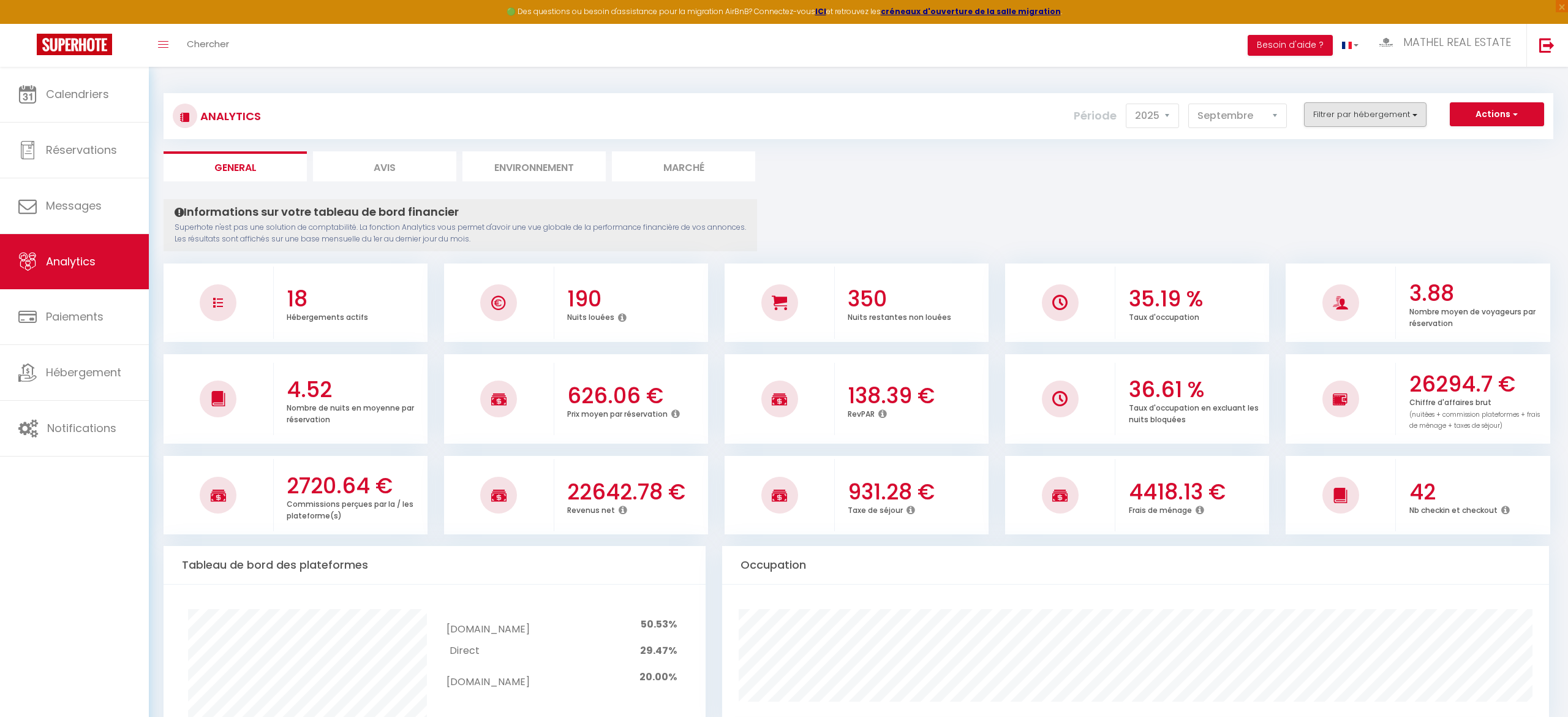
click at [1237, 119] on button "Filtrer par hébergement" at bounding box center [1364, 115] width 122 height 25
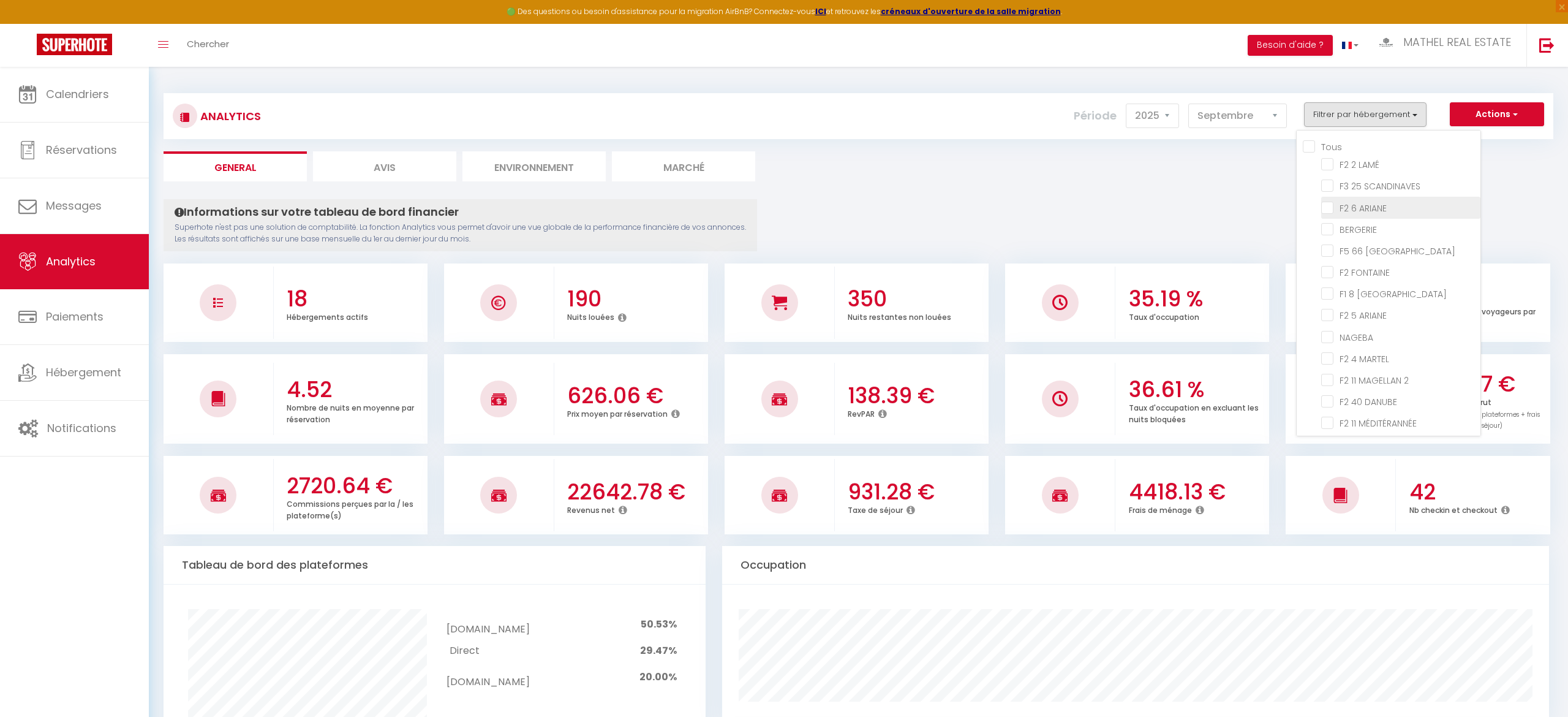
click at [1237, 204] on ARIANE "checkbox" at bounding box center [1400, 206] width 159 height 12
checkbox ARIANE "true"
checkbox LAMÉ "false"
checkbox SCANDINAVES "false"
checkbox input "false"
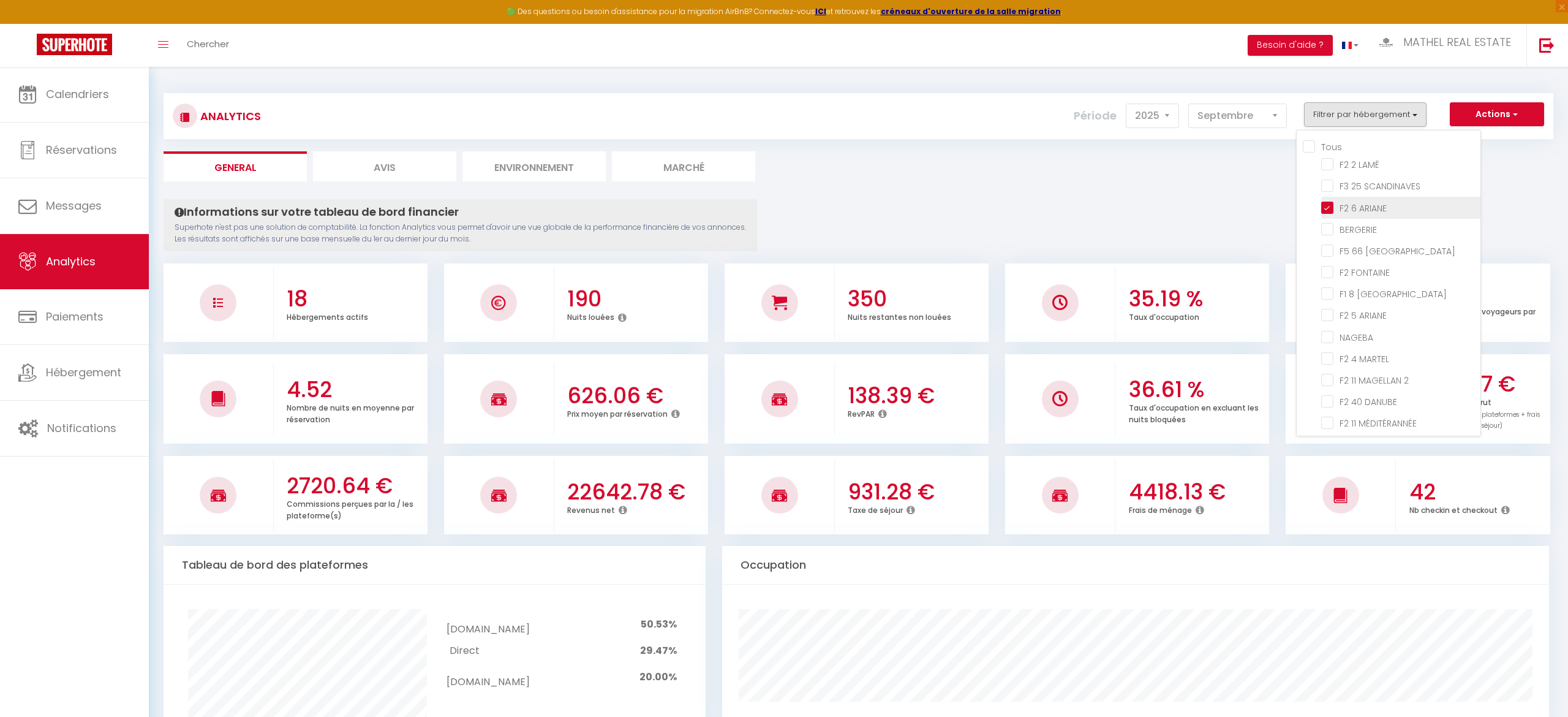
checkbox PRAGUE "false"
checkbox FONTAINE "false"
checkbox AMSTERDAM "false"
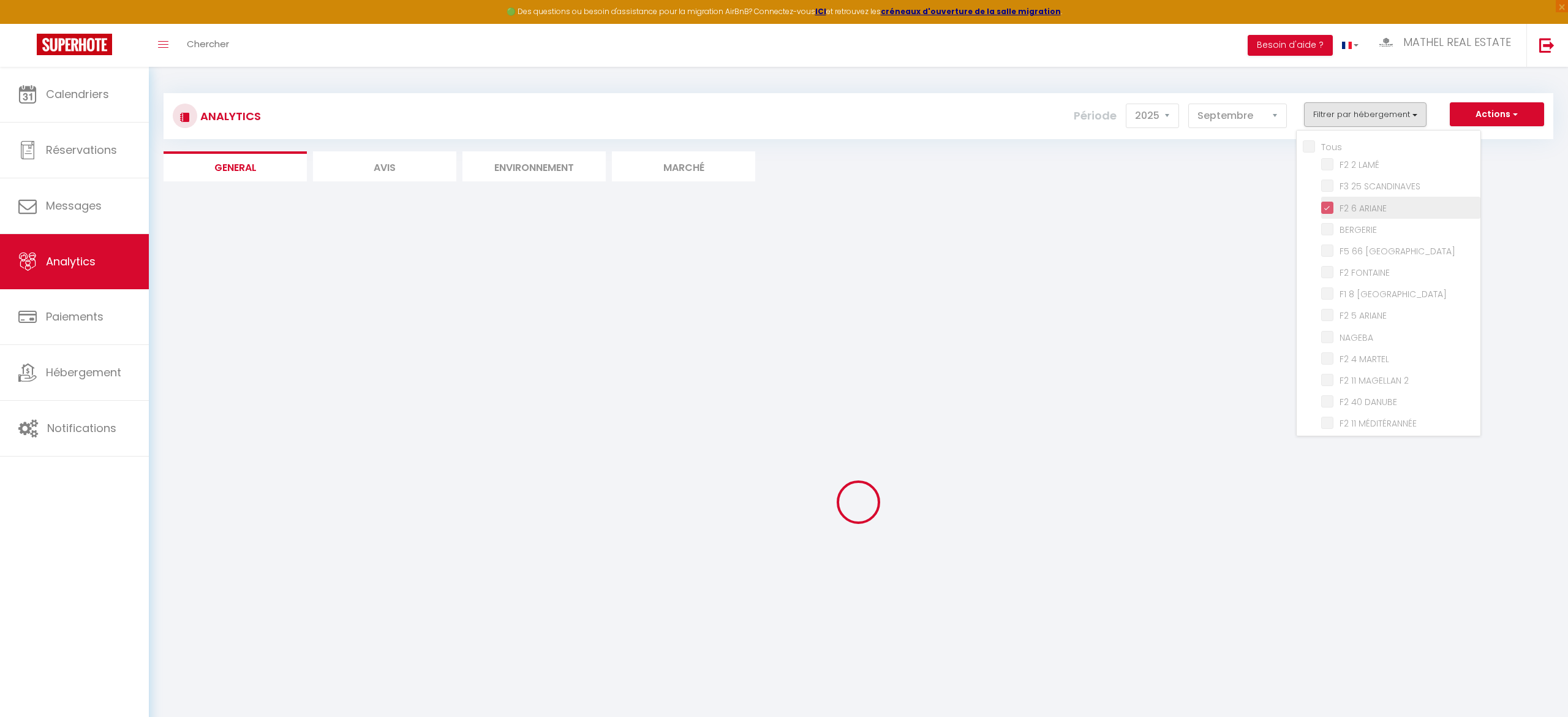
checkbox ARIANE "false"
checkbox input "false"
checkbox MARTEL "false"
checkbox 2 "false"
checkbox DANUBE "false"
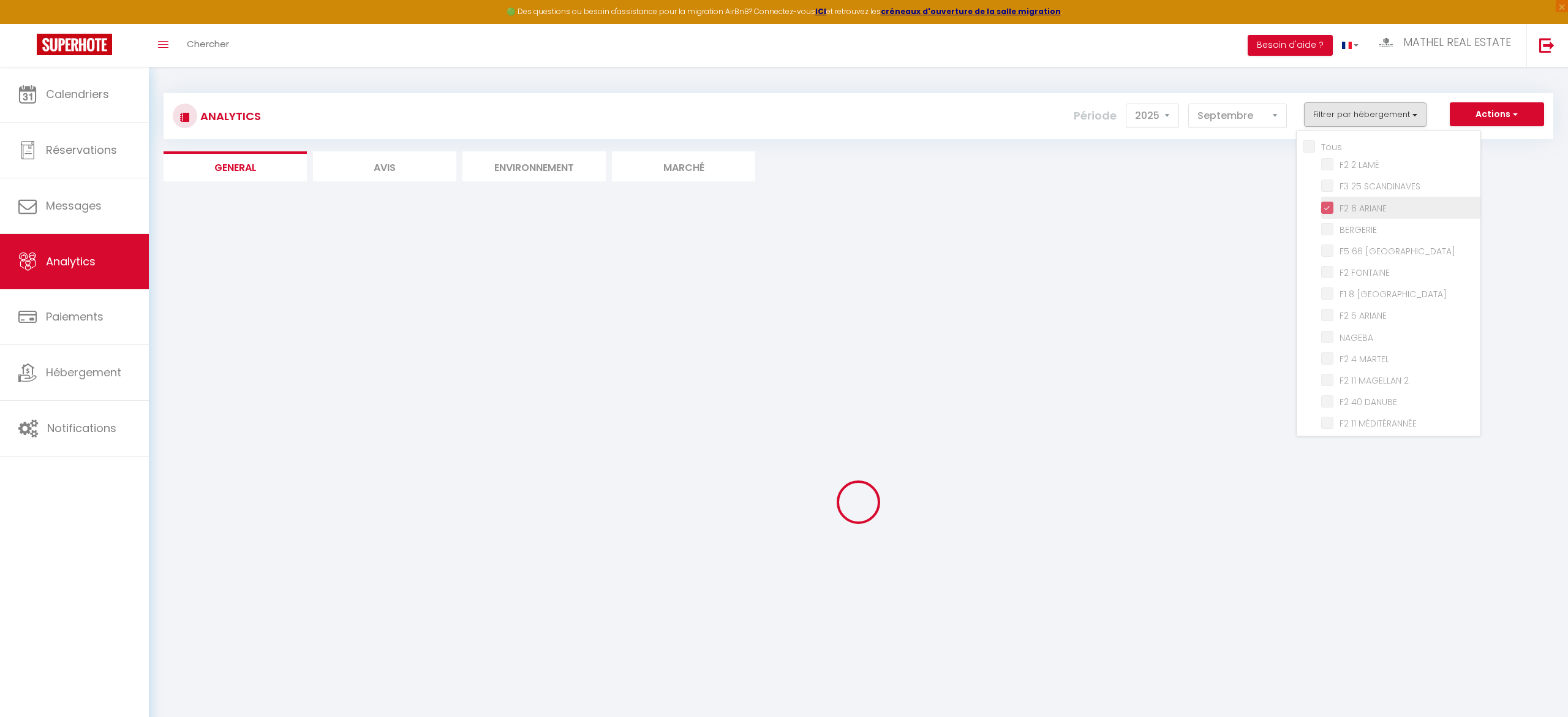
checkbox MÉDITÉRANNÉE "false"
checkbox MADISSON "false"
checkbox FRANK "false"
checkbox CELTES "false"
checkbox 1 "false"
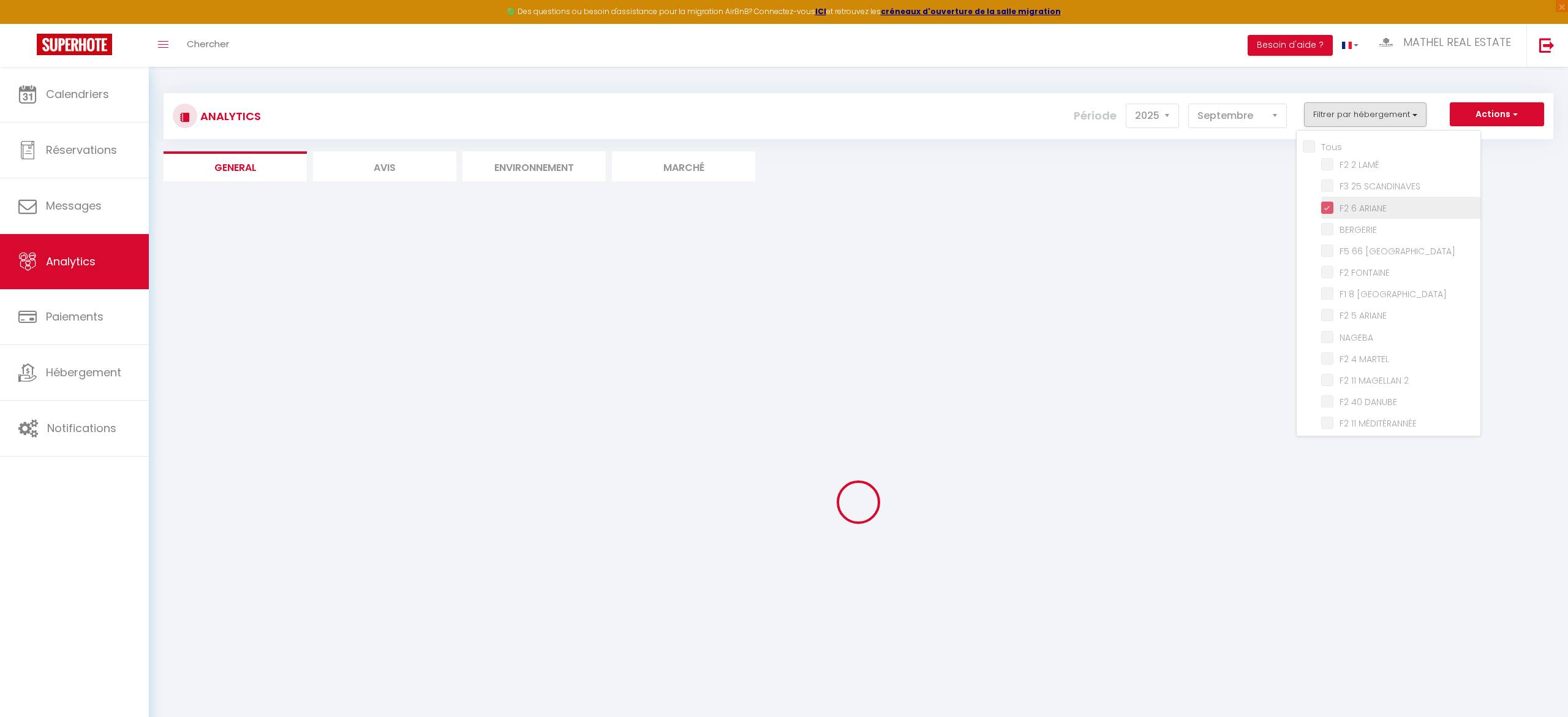
checkbox CHENELETTE "false"
checkbox LAMÉ "false"
checkbox SCANDINAVES "false"
checkbox input "false"
checkbox PRAGUE "false"
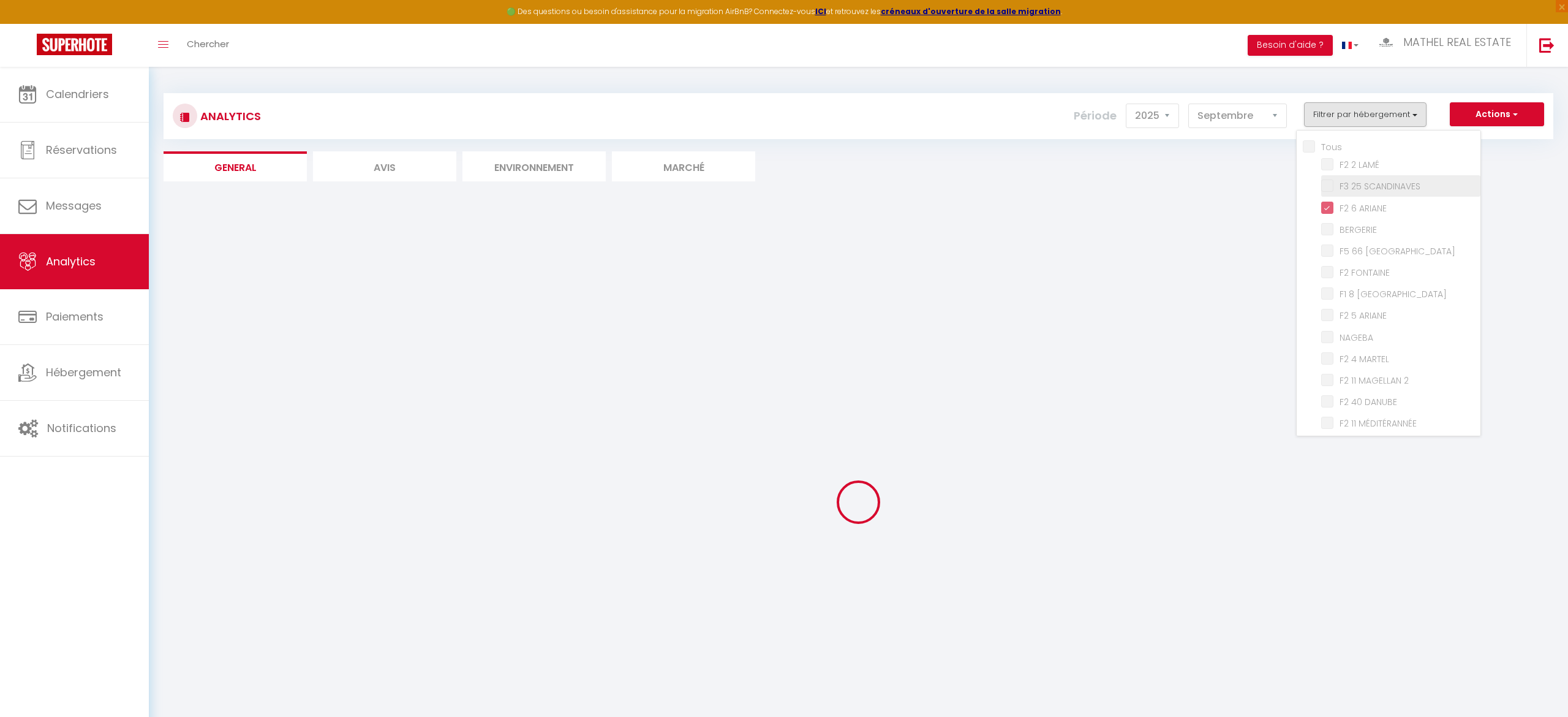
checkbox FONTAINE "false"
checkbox AMSTERDAM "false"
checkbox ARIANE "false"
checkbox input "false"
checkbox MARTEL "false"
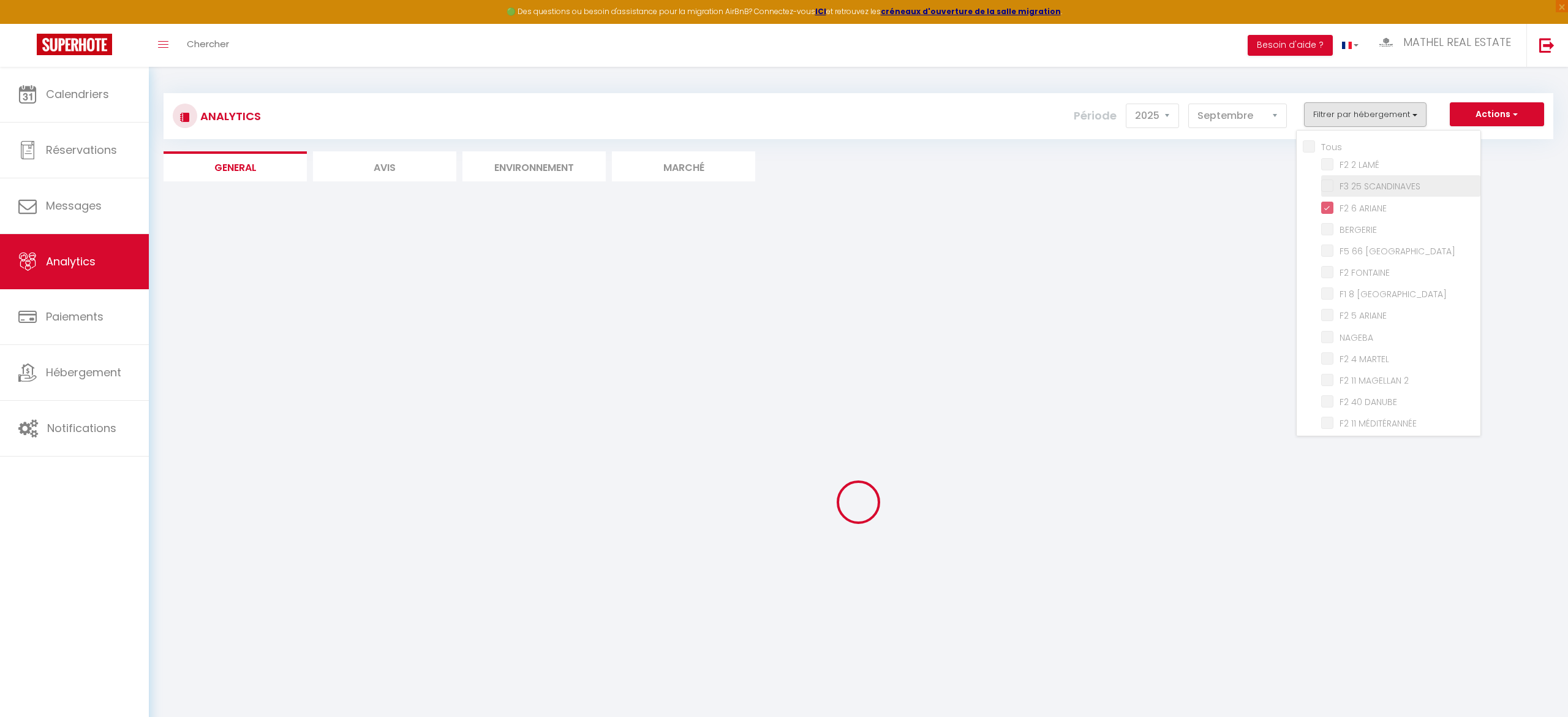
checkbox 2 "false"
checkbox DANUBE "false"
checkbox MÉDITÉRANNÉE "false"
checkbox MADISSON "false"
checkbox FRANK "false"
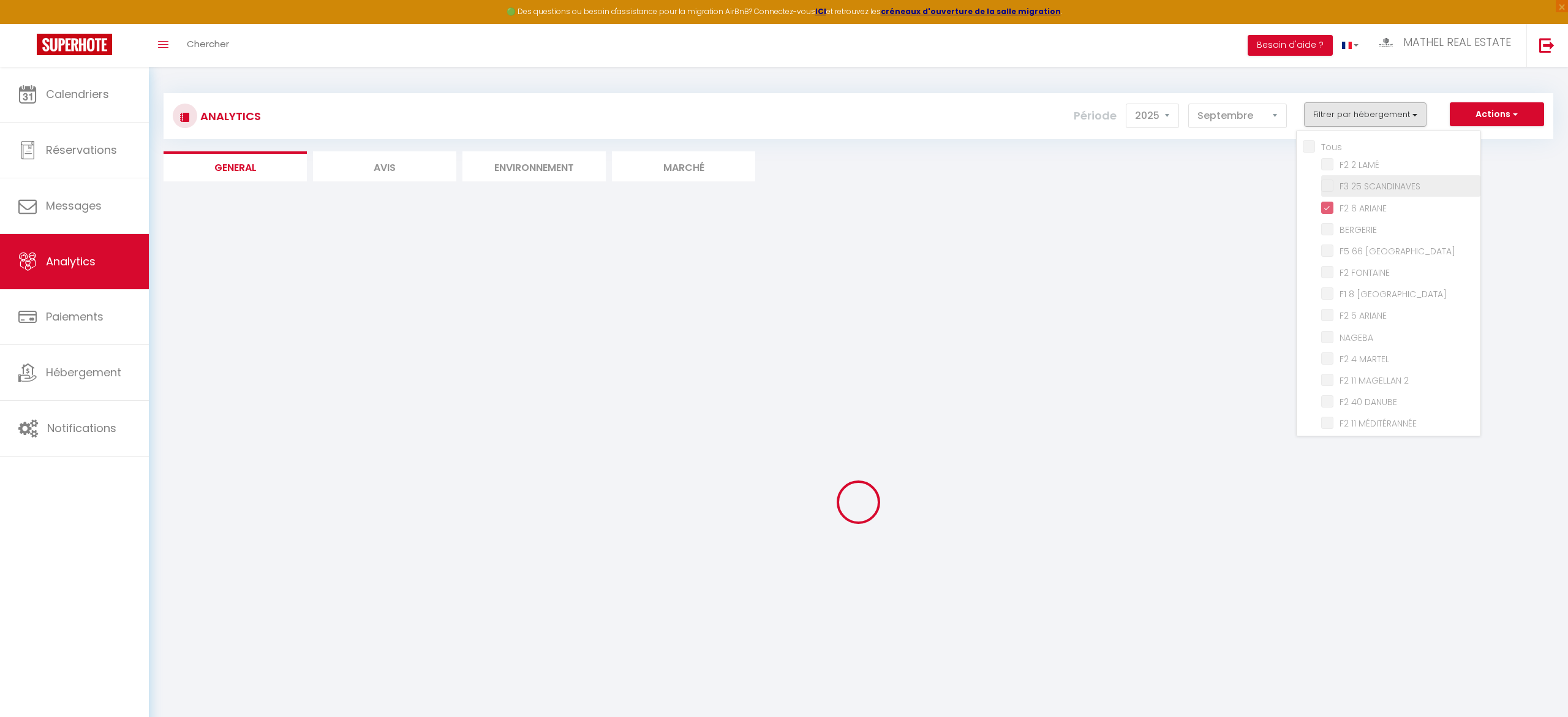
checkbox CELTES "false"
checkbox 1 "false"
checkbox CHENELETTE "false"
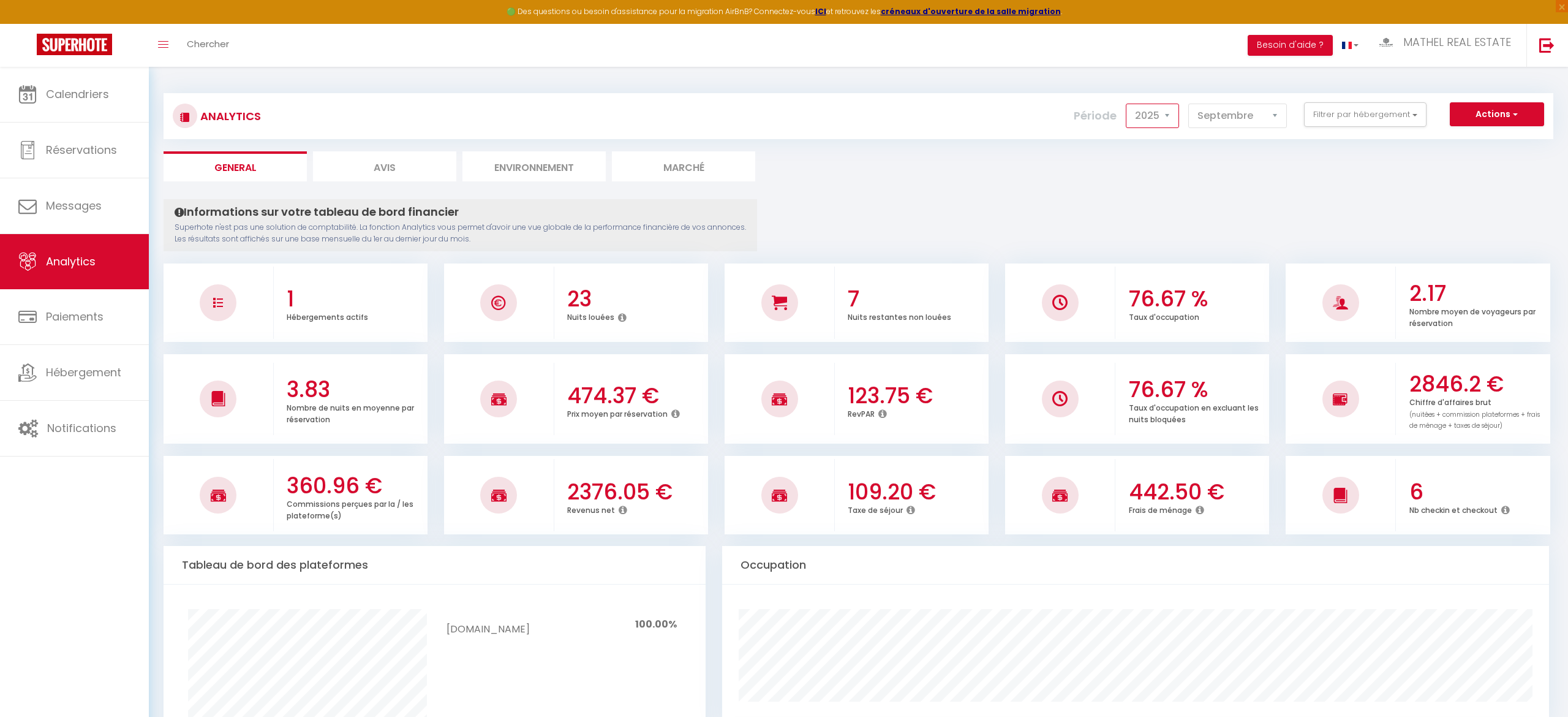
select select "2024"
checkbox LAMÉ "false"
checkbox SCANDINAVES "false"
checkbox input "false"
checkbox PRAGUE "false"
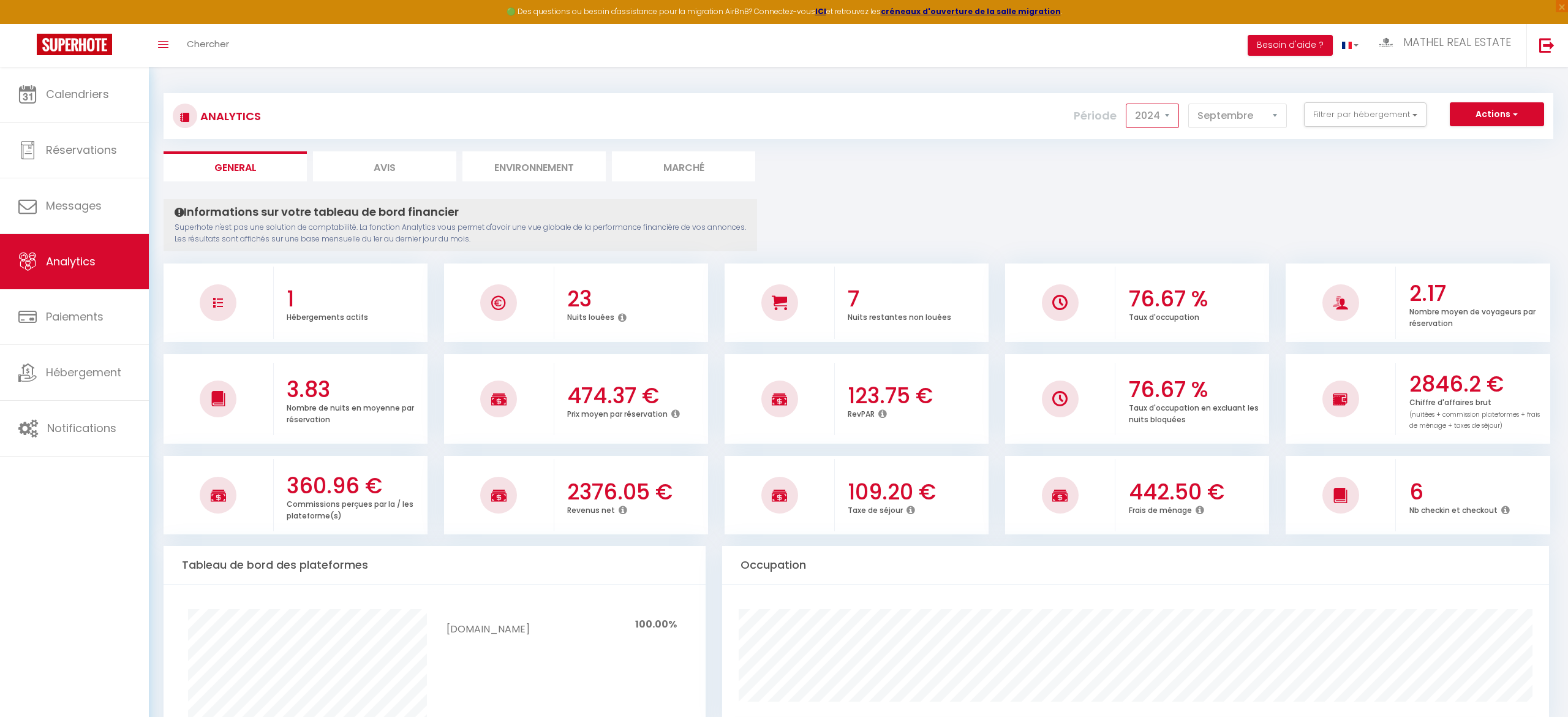
checkbox FONTAINE "false"
checkbox AMSTERDAM "false"
checkbox ARIANE "false"
checkbox input "false"
checkbox MARTEL "false"
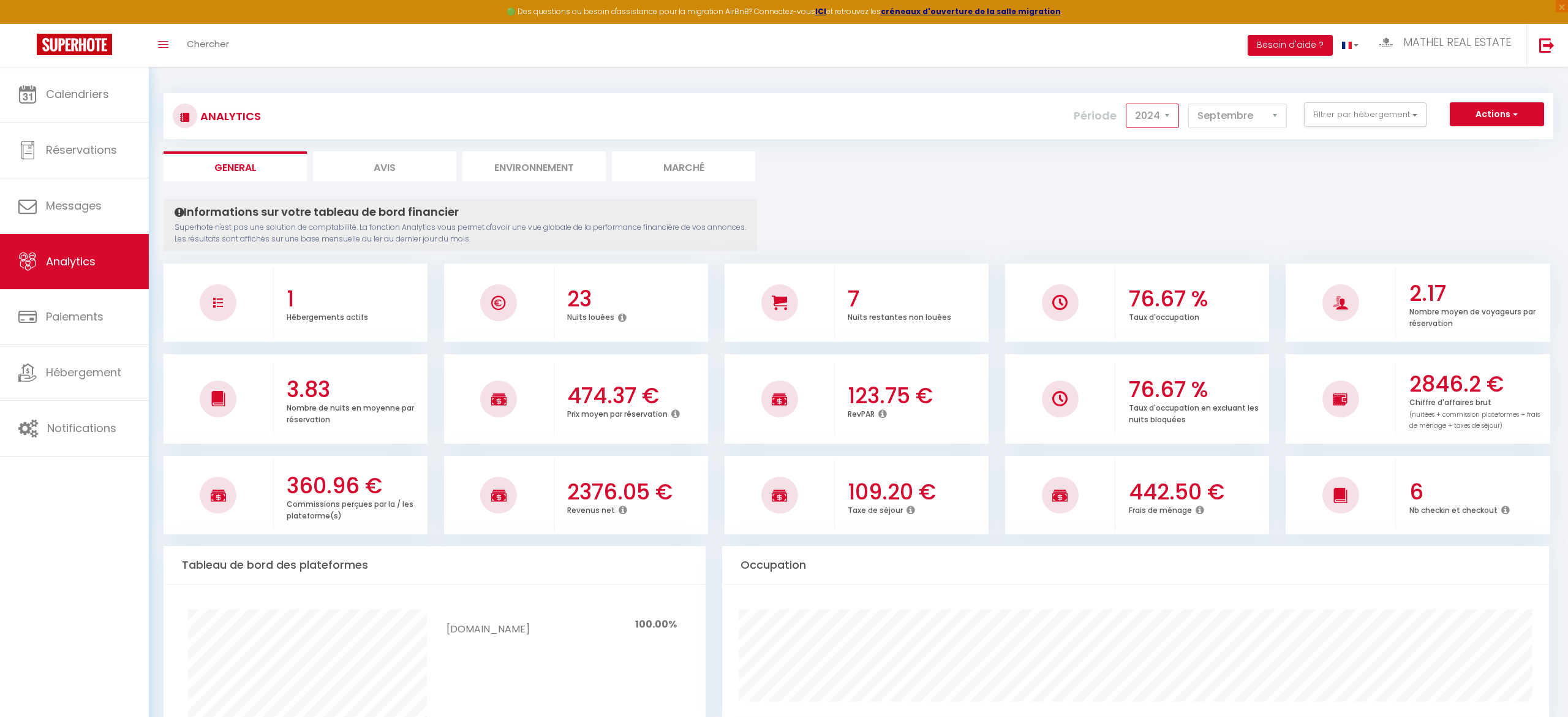
checkbox 2 "false"
checkbox DANUBE "false"
checkbox MÉDITÉRANNÉE "false"
checkbox MADISSON "false"
checkbox FRANK "false"
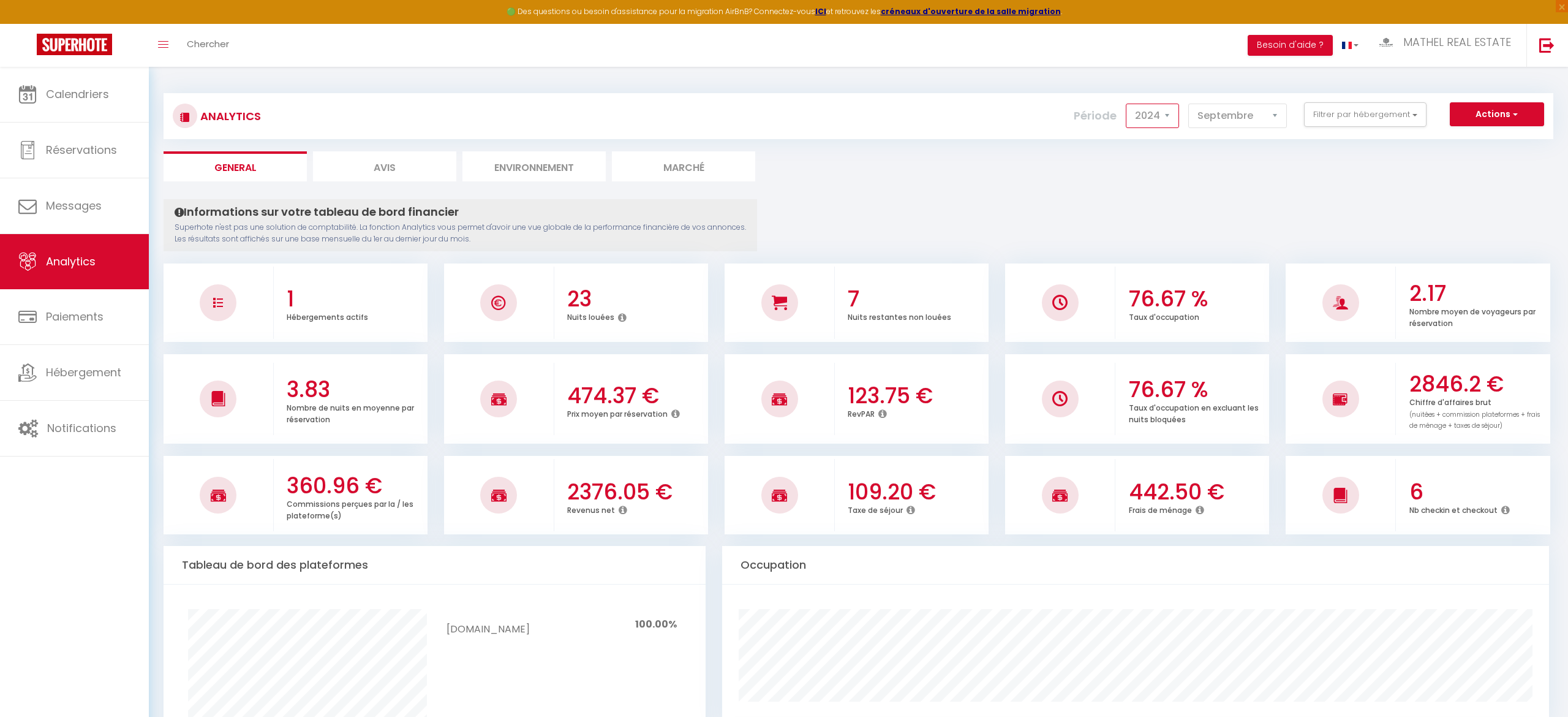
checkbox CELTES "false"
checkbox 1 "false"
checkbox CHENELETTE "false"
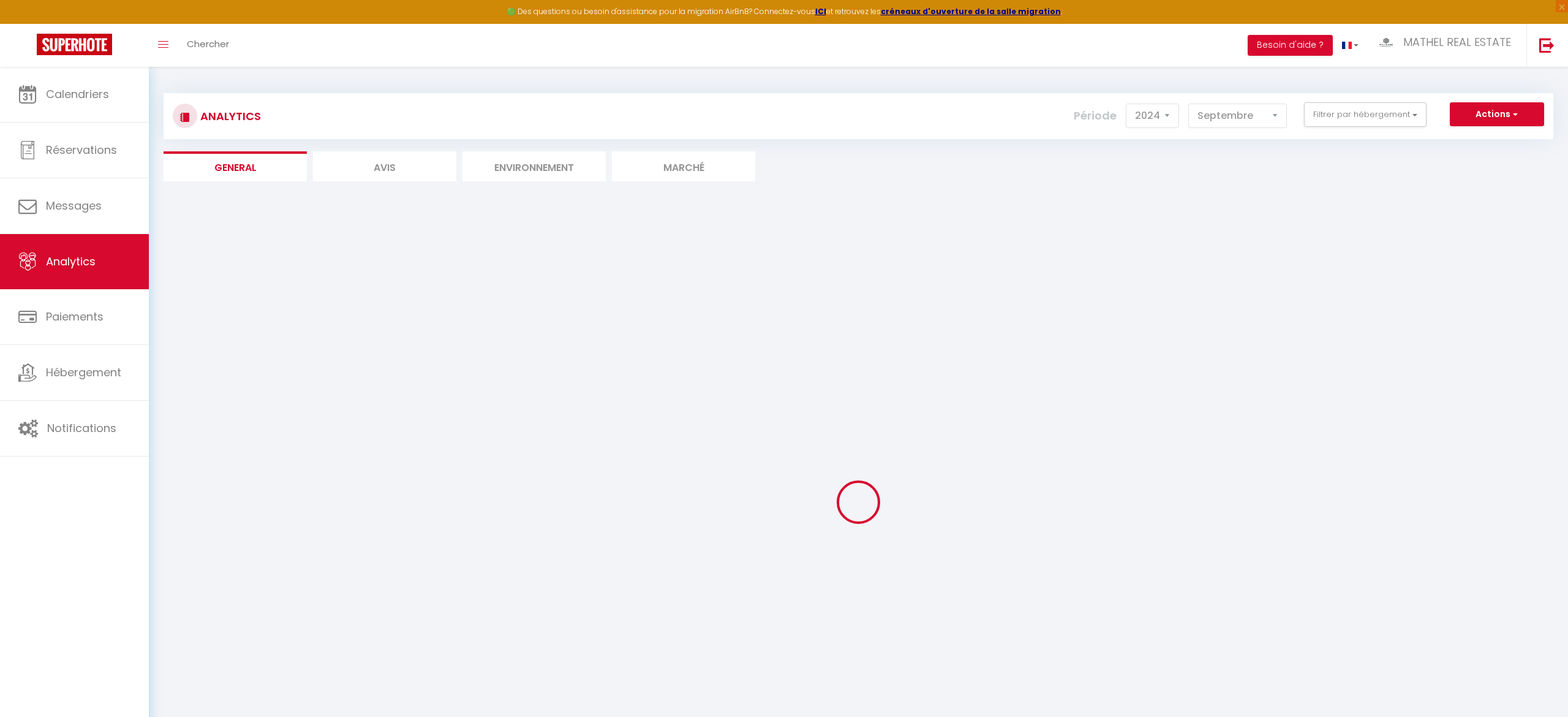
click at [1237, 162] on ul "General Avis Environnement Marché" at bounding box center [858, 166] width 1389 height 30
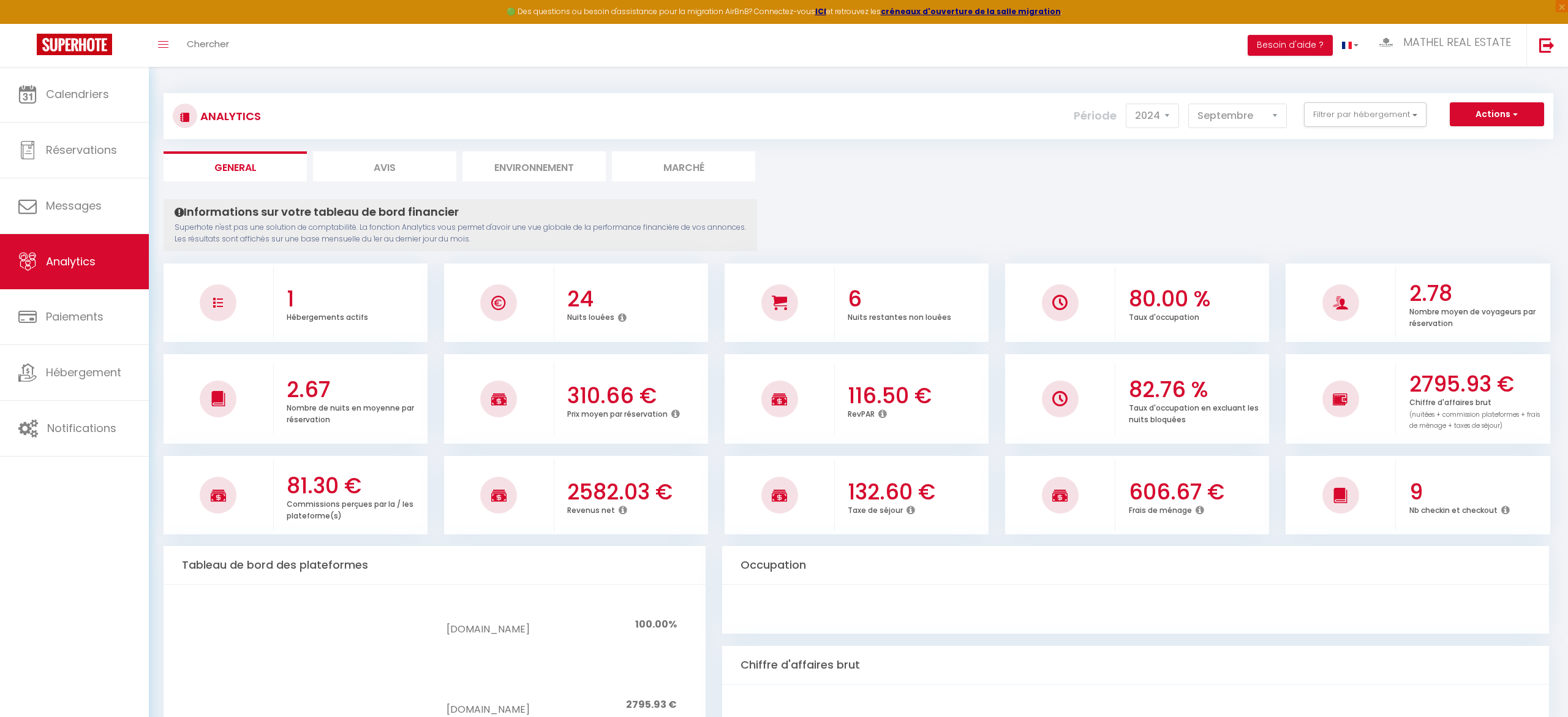
checkbox LAMÉ "false"
checkbox SCANDINAVES "false"
checkbox input "false"
checkbox PRAGUE "false"
checkbox FONTAINE "false"
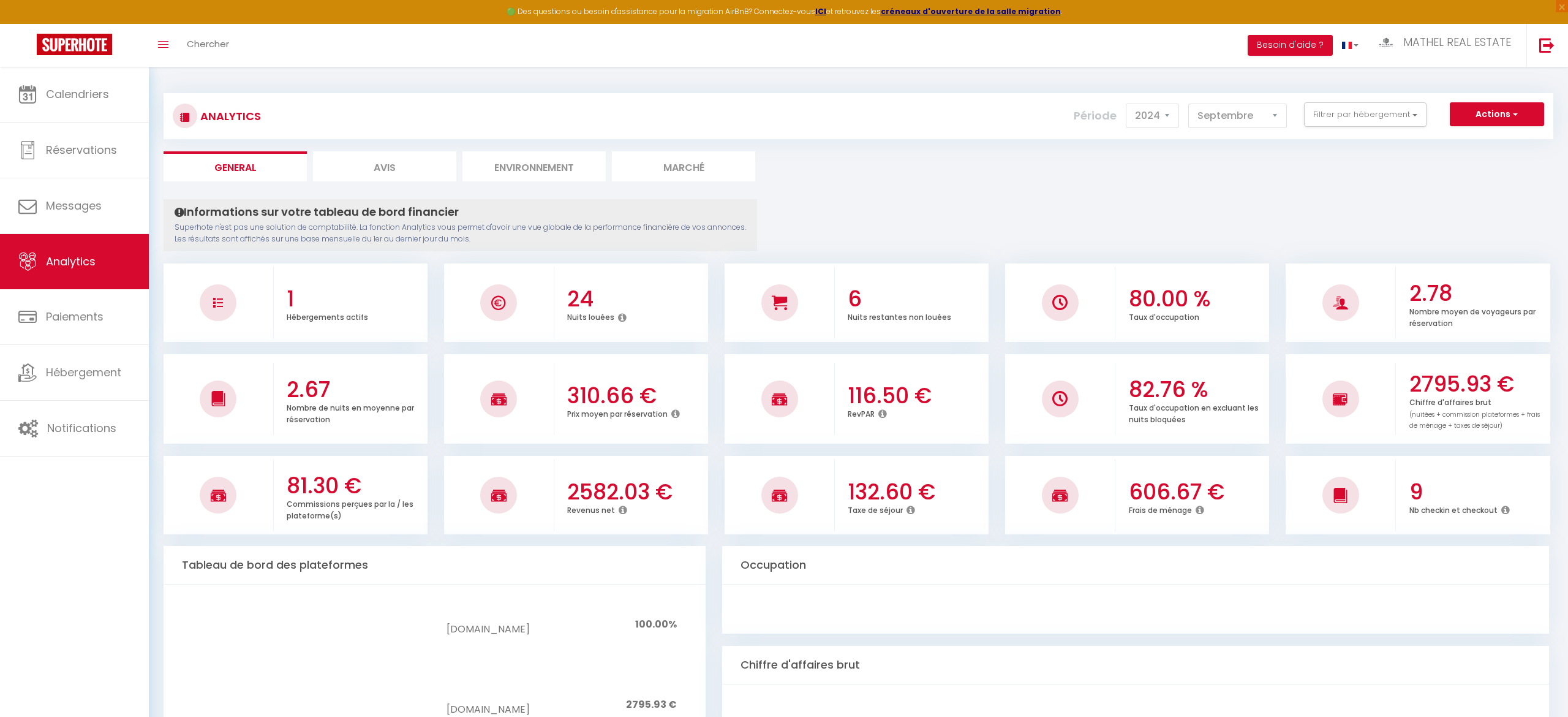
checkbox AMSTERDAM "false"
checkbox ARIANE "false"
checkbox input "false"
checkbox MARTEL "false"
checkbox 2 "false"
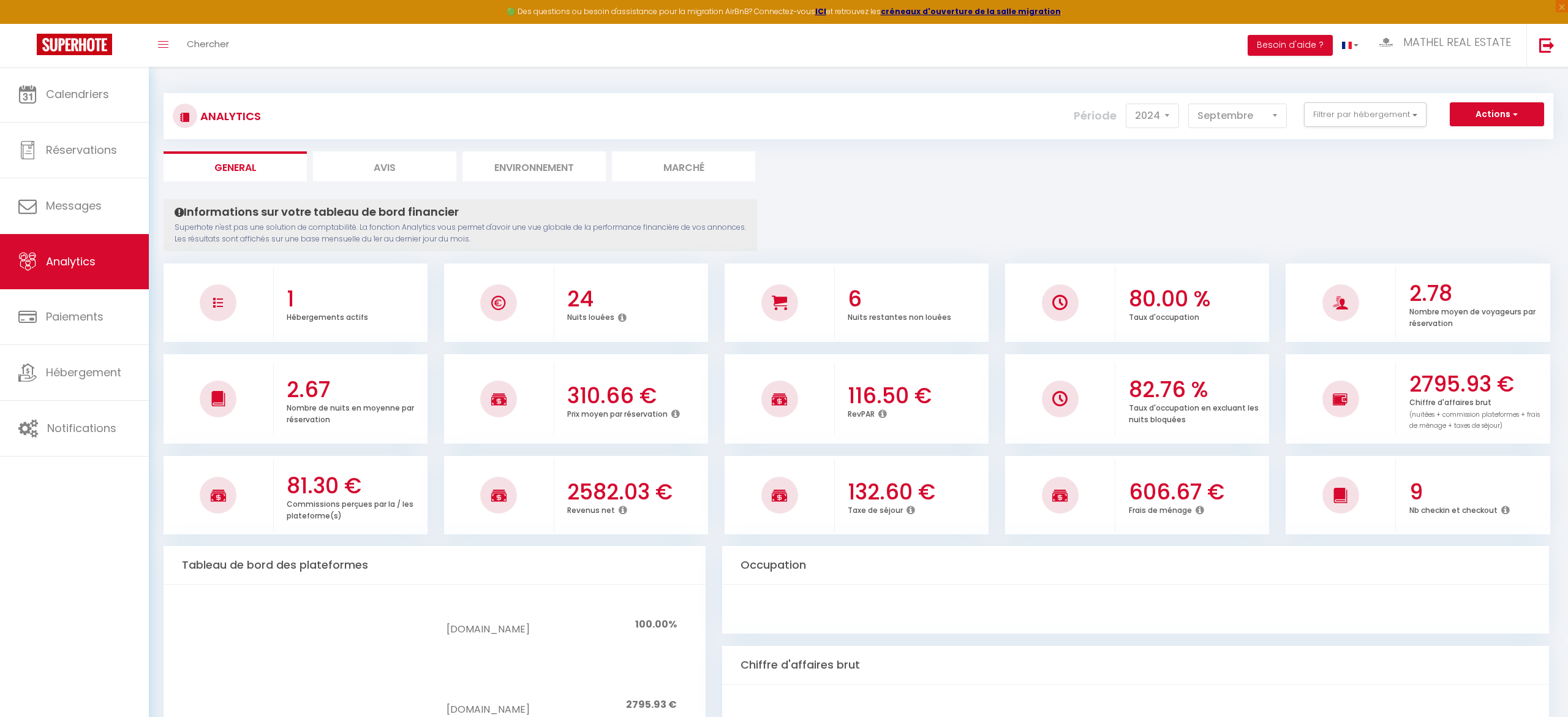
checkbox DANUBE "false"
checkbox MÉDITÉRANNÉE "false"
checkbox MADISSON "false"
checkbox FRANK "false"
checkbox CELTES "false"
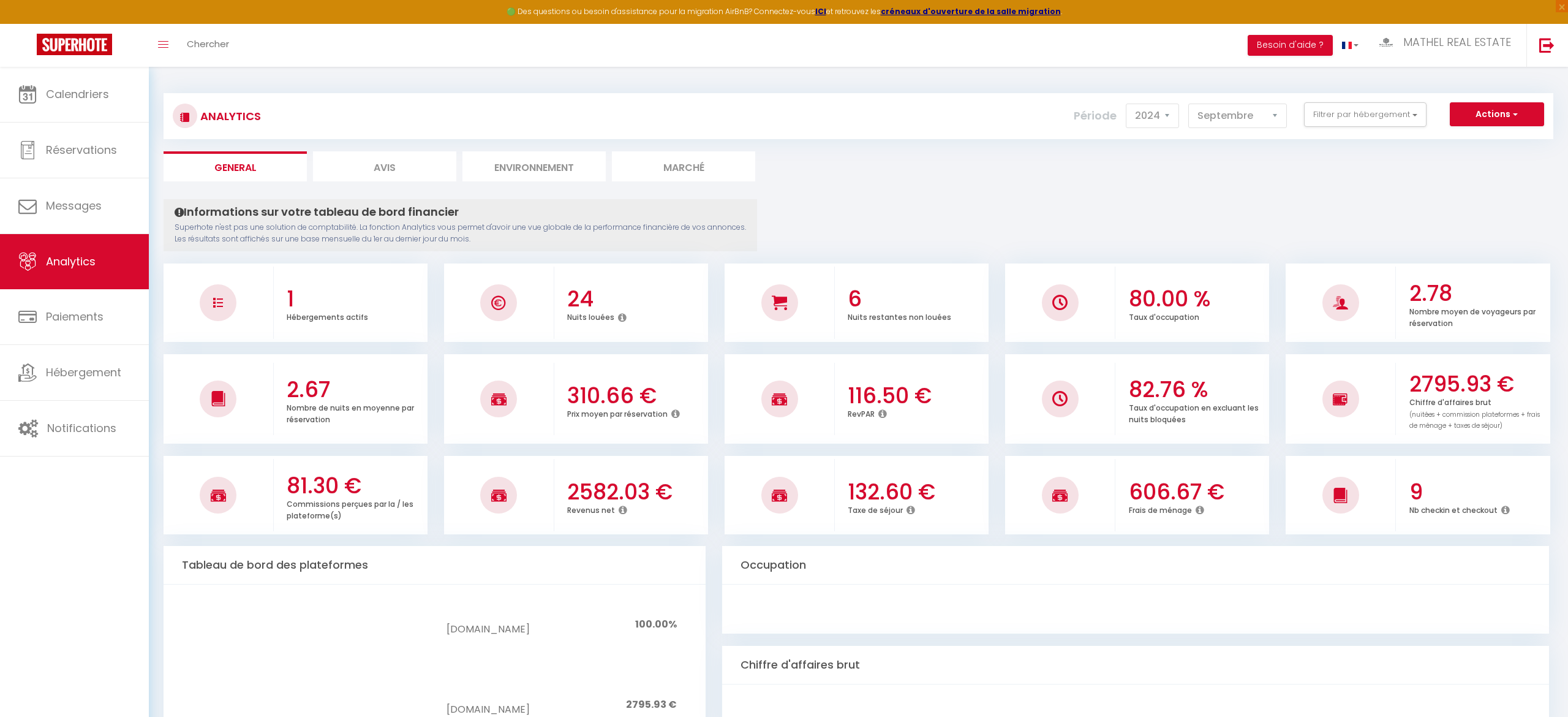
checkbox 1 "false"
checkbox CHENELETTE "false"
click at [1237, 117] on button "Filtrer par hébergement" at bounding box center [1364, 115] width 122 height 25
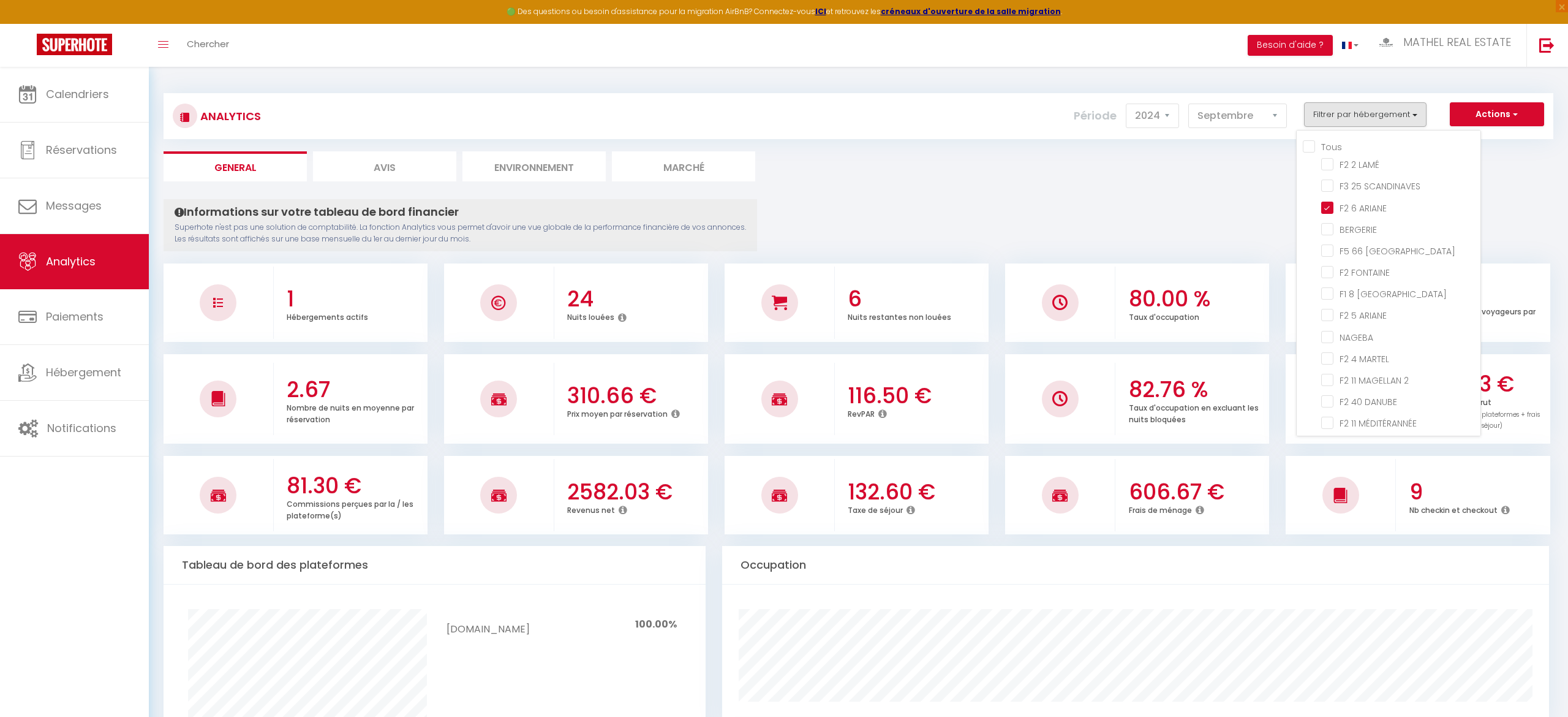
click at [1237, 173] on ul "General Avis Environnement Marché" at bounding box center [858, 166] width 1389 height 30
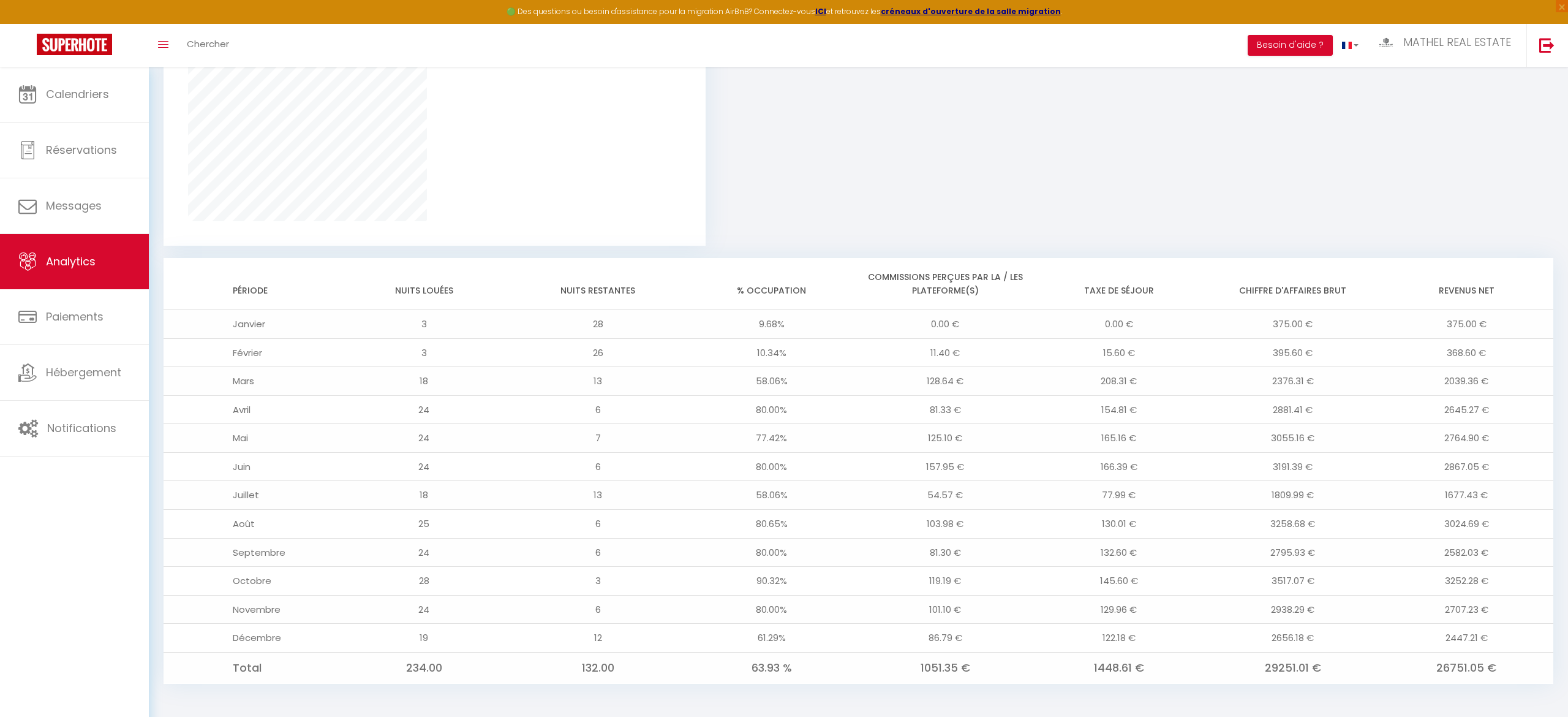
scroll to position [914, 0]
drag, startPoint x: 1434, startPoint y: 655, endPoint x: 1509, endPoint y: 655, distance: 75.0
click at [1237, 630] on td "26751.05 €" at bounding box center [1466, 668] width 174 height 31
click at [1237, 630] on td "29251.01 €" at bounding box center [1292, 668] width 174 height 31
drag, startPoint x: 1259, startPoint y: 658, endPoint x: 1343, endPoint y: 660, distance: 84.0
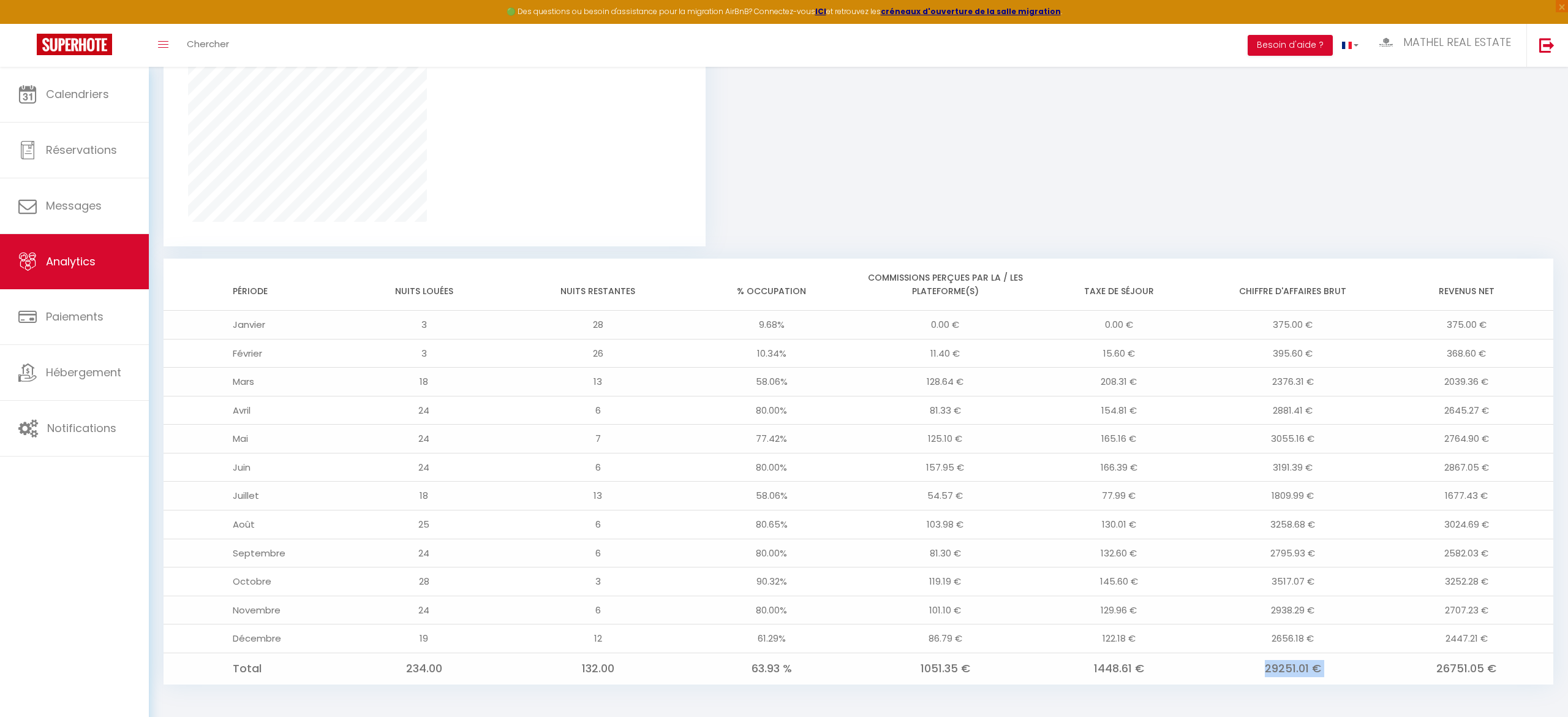
click at [1237, 630] on td "29251.01 €" at bounding box center [1292, 668] width 174 height 31
click at [1237, 630] on td "26751.05 €" at bounding box center [1466, 668] width 174 height 31
drag, startPoint x: 1480, startPoint y: 660, endPoint x: 1502, endPoint y: 660, distance: 22.0
click at [1237, 630] on td "26751.05 €" at bounding box center [1466, 668] width 174 height 31
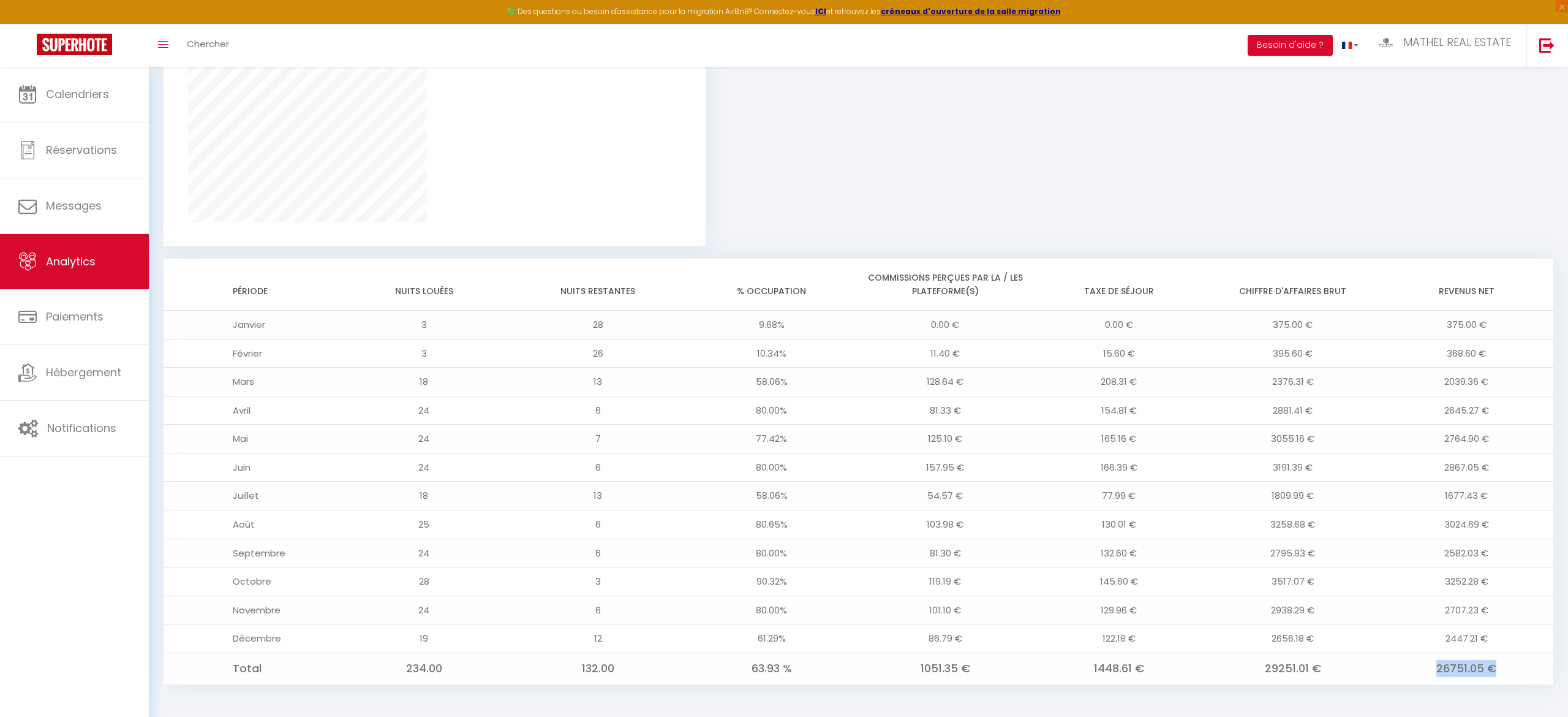
drag, startPoint x: 1509, startPoint y: 660, endPoint x: 1428, endPoint y: 660, distance: 81.0
click at [1237, 630] on td "26751.05 €" at bounding box center [1466, 668] width 174 height 31
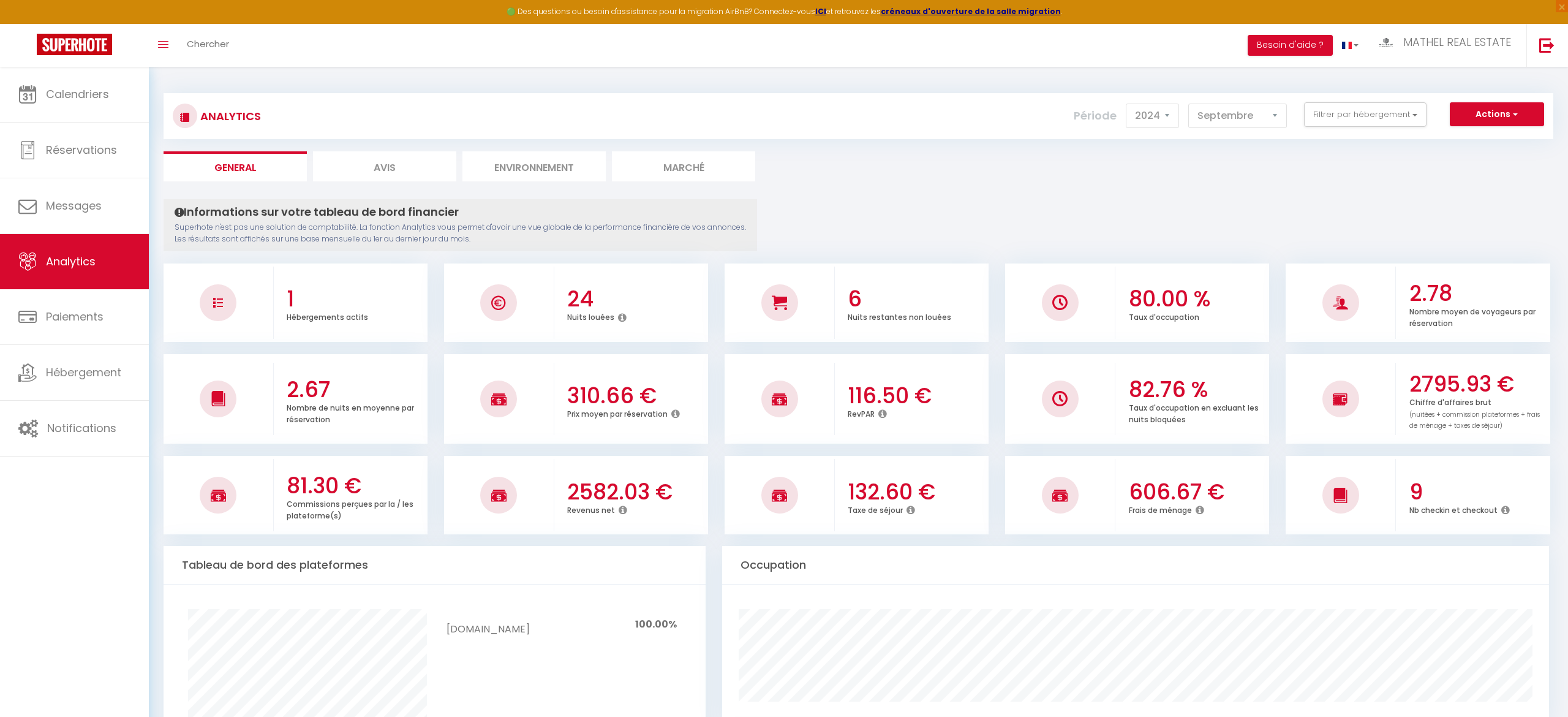
scroll to position [0, 0]
